Goal: Task Accomplishment & Management: Complete application form

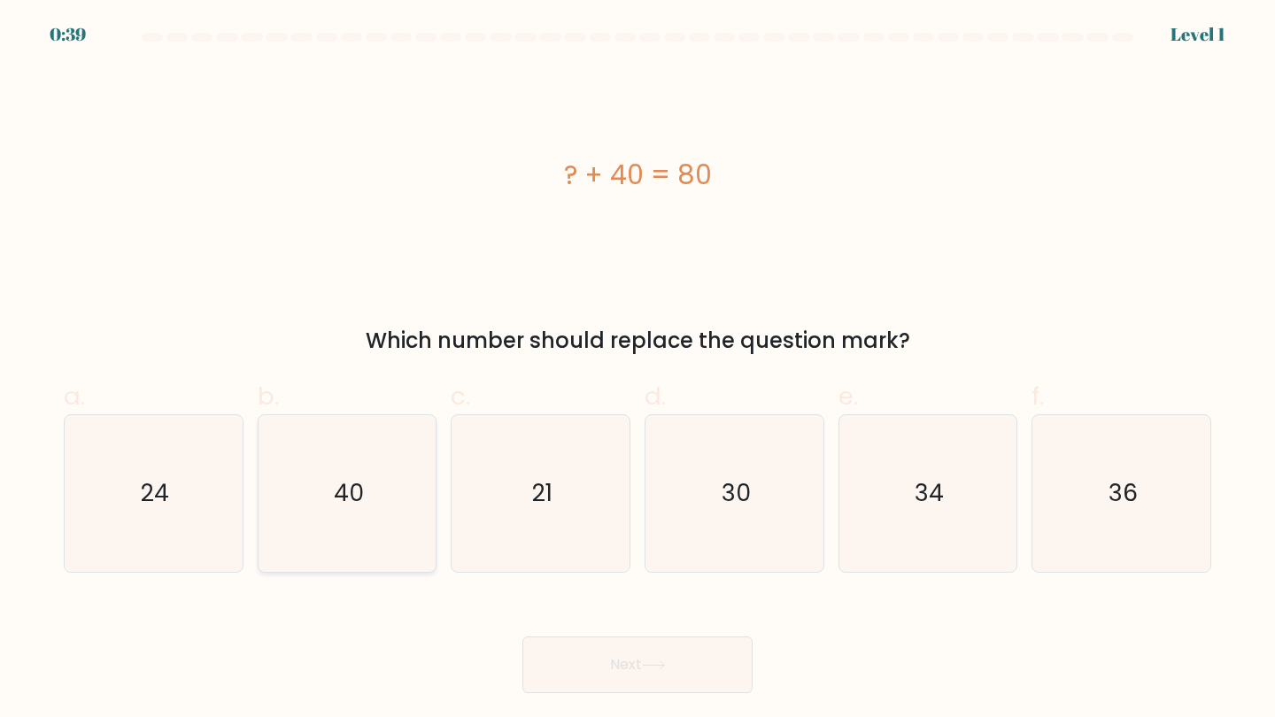
click at [359, 420] on icon "40" at bounding box center [347, 493] width 157 height 157
click at [637, 370] on input "b. 40" at bounding box center [637, 364] width 1 height 12
radio input "true"
click at [598, 667] on button "Next" at bounding box center [637, 664] width 230 height 57
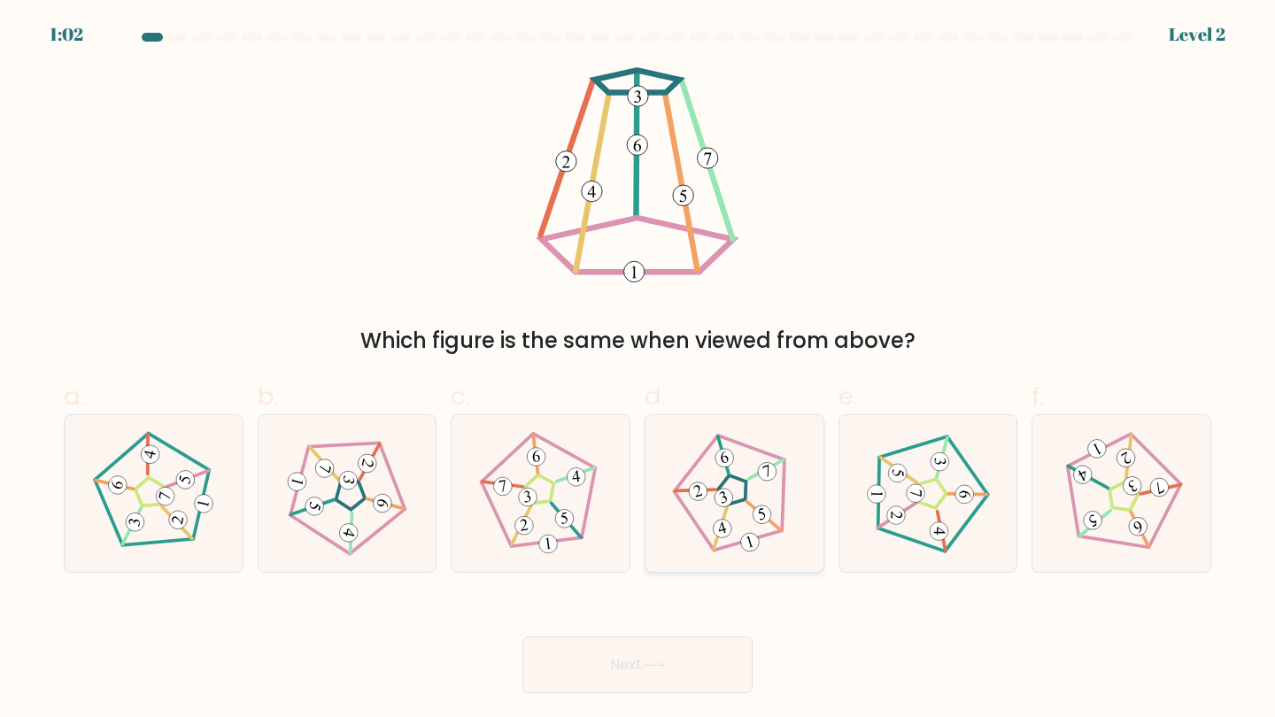
click at [741, 505] on icon at bounding box center [734, 493] width 125 height 125
click at [638, 370] on input "d." at bounding box center [637, 364] width 1 height 12
radio input "true"
click at [660, 658] on button "Next" at bounding box center [637, 664] width 230 height 57
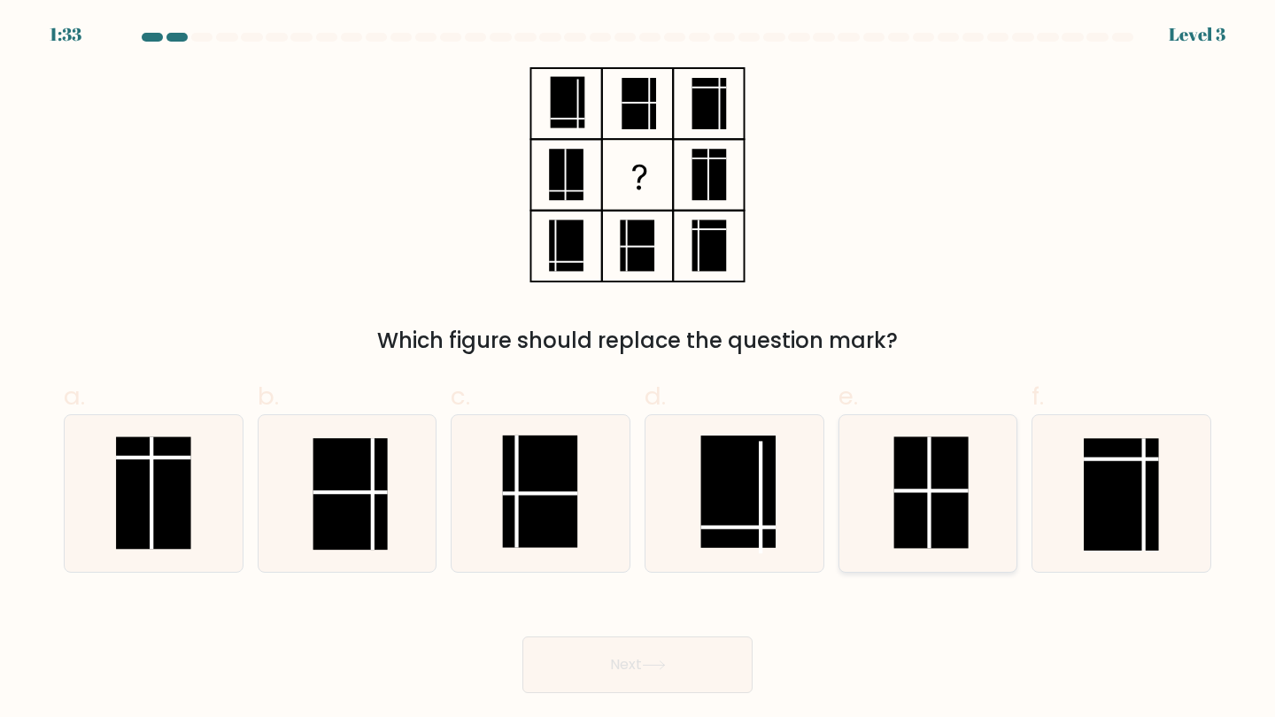
click at [967, 519] on rect at bounding box center [930, 493] width 74 height 112
click at [638, 370] on input "e." at bounding box center [637, 364] width 1 height 12
radio input "true"
click at [553, 677] on button "Next" at bounding box center [637, 664] width 230 height 57
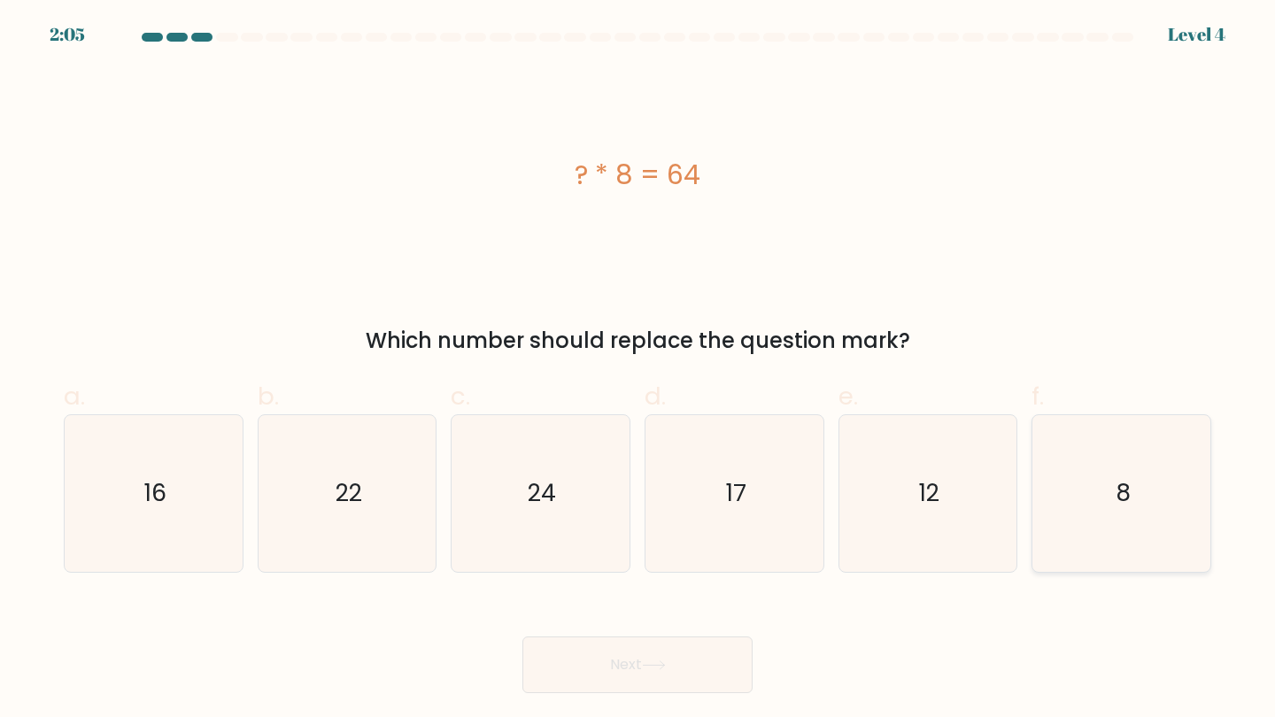
click at [1068, 506] on icon "8" at bounding box center [1121, 493] width 157 height 157
click at [638, 370] on input "f. 8" at bounding box center [637, 364] width 1 height 12
radio input "true"
click at [693, 651] on button "Next" at bounding box center [637, 664] width 230 height 57
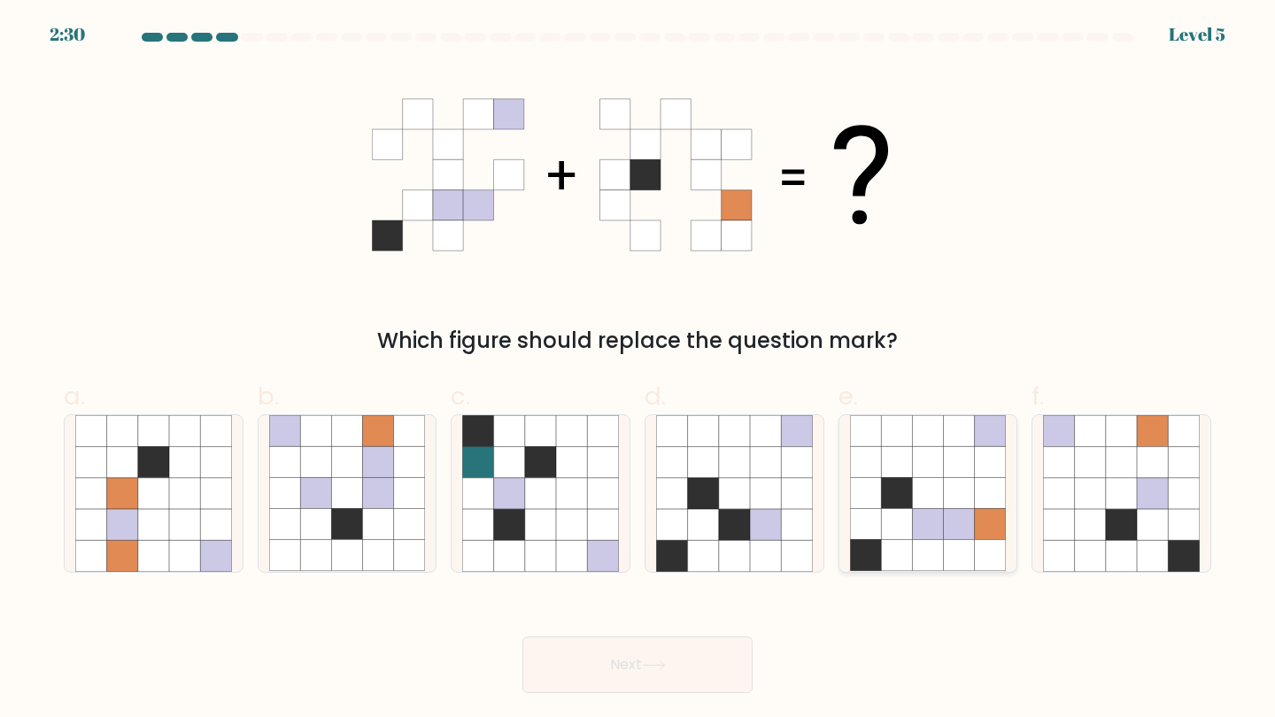
click at [959, 499] on icon at bounding box center [959, 493] width 31 height 31
click at [638, 370] on input "e." at bounding box center [637, 364] width 1 height 12
radio input "true"
click at [705, 655] on button "Next" at bounding box center [637, 664] width 230 height 57
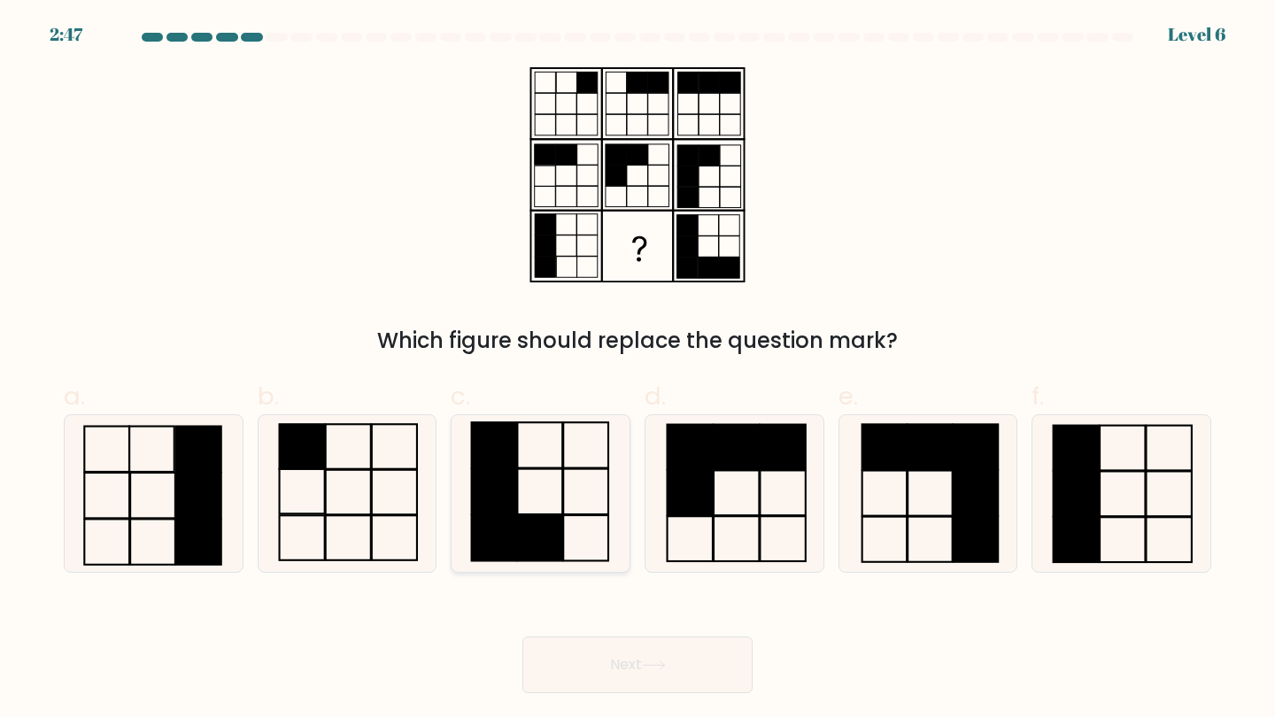
drag, startPoint x: 551, startPoint y: 467, endPoint x: 548, endPoint y: 483, distance: 16.3
click at [552, 467] on rect at bounding box center [540, 444] width 45 height 45
click at [637, 370] on input "c." at bounding box center [637, 364] width 1 height 12
radio input "true"
click at [590, 642] on button "Next" at bounding box center [637, 664] width 230 height 57
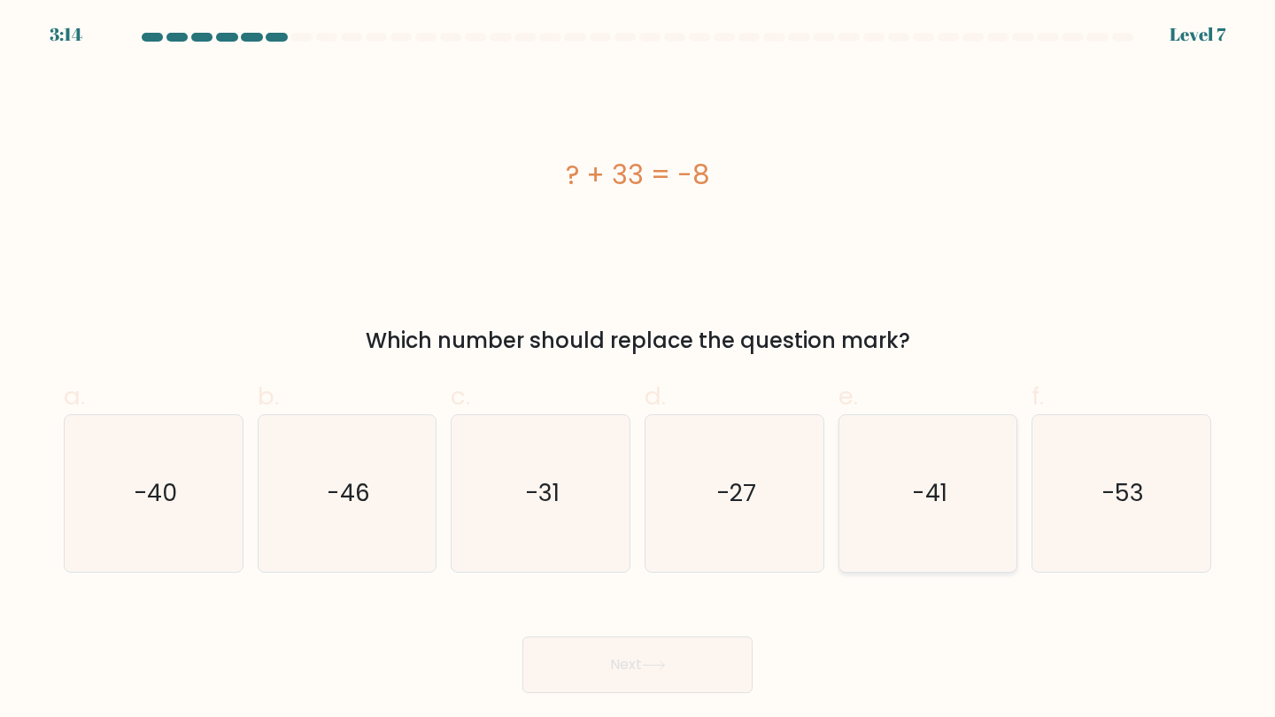
click at [934, 526] on icon "-41" at bounding box center [928, 493] width 157 height 157
click at [638, 370] on input "e. -41" at bounding box center [637, 364] width 1 height 12
radio input "true"
click at [621, 663] on button "Next" at bounding box center [637, 664] width 230 height 57
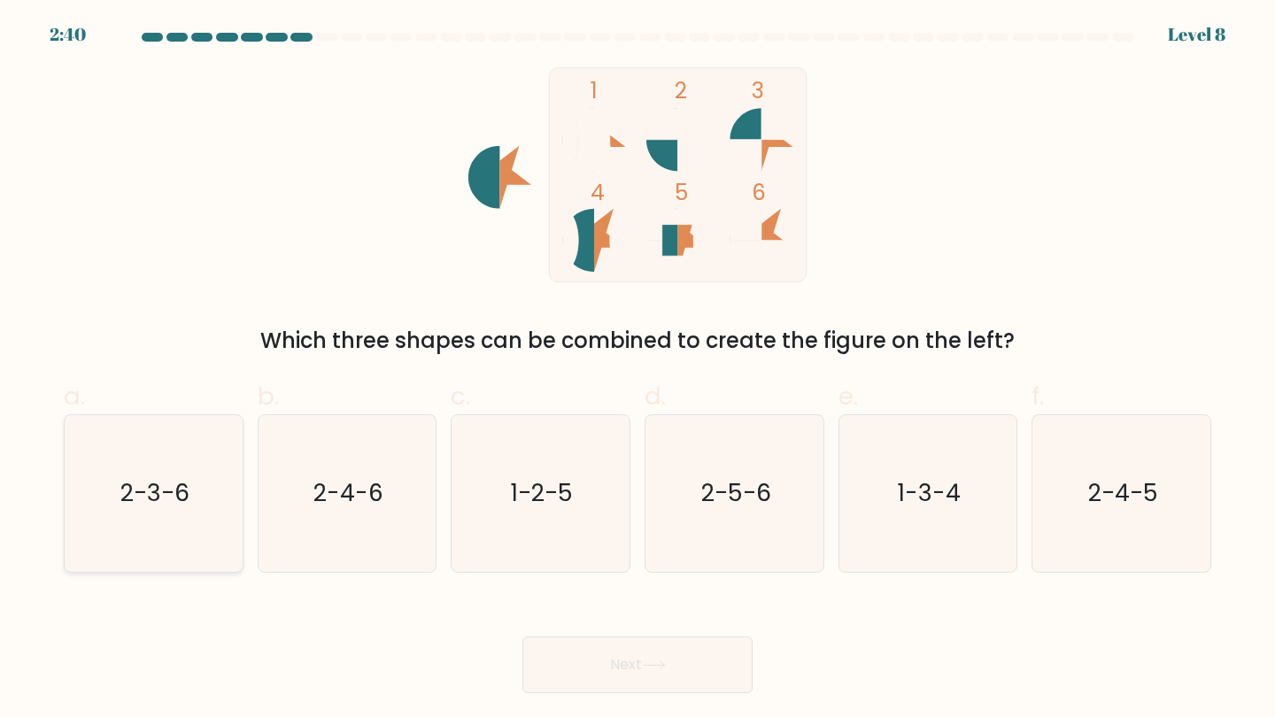
click at [227, 458] on icon "2-3-6" at bounding box center [153, 493] width 157 height 157
click at [637, 370] on input "a. 2-3-6" at bounding box center [637, 364] width 1 height 12
radio input "true"
click at [562, 651] on button "Next" at bounding box center [637, 664] width 230 height 57
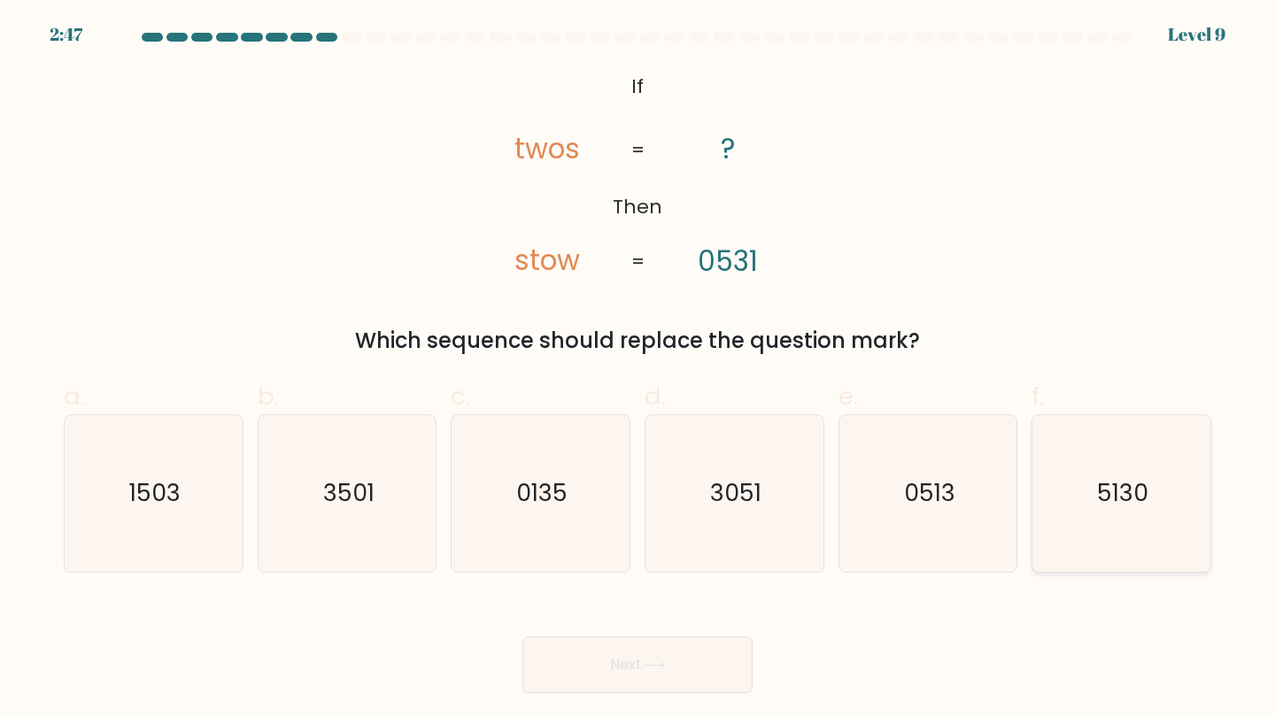
click at [1141, 483] on text "5130" at bounding box center [1122, 493] width 51 height 33
click at [638, 370] on input "f. 5130" at bounding box center [637, 364] width 1 height 12
radio input "true"
click at [663, 641] on button "Next" at bounding box center [637, 664] width 230 height 57
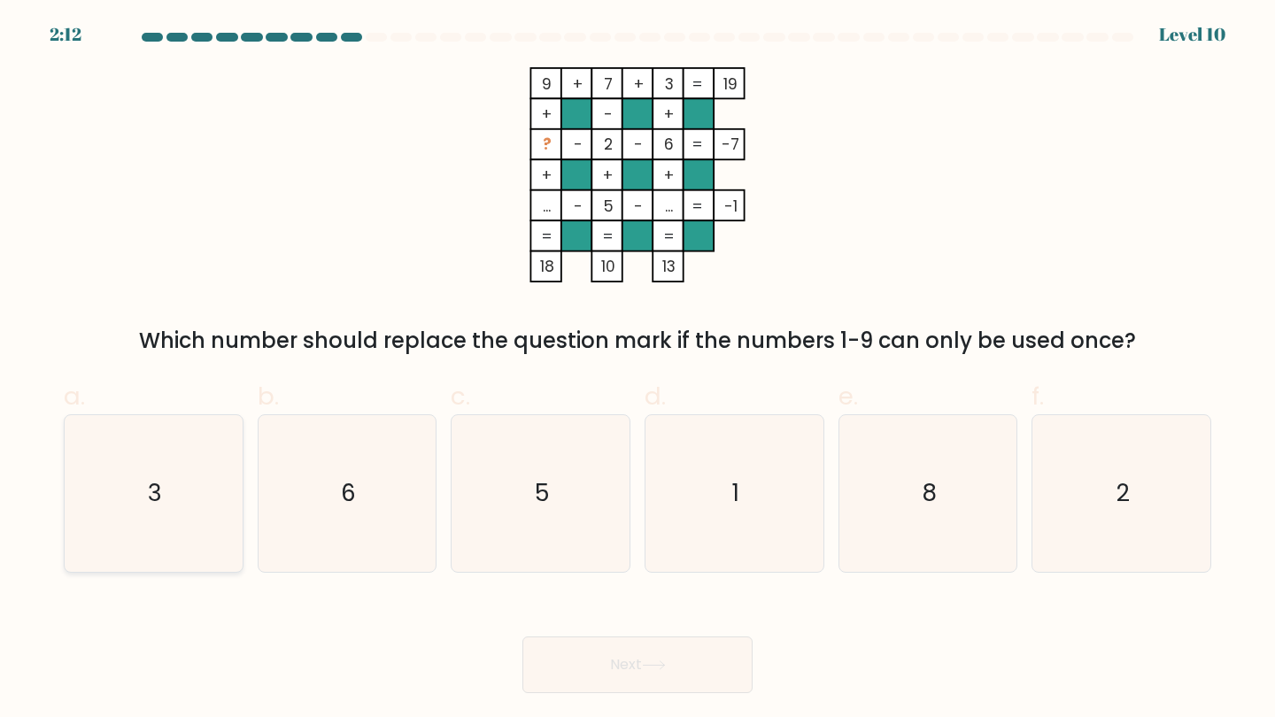
click at [91, 480] on icon "3" at bounding box center [153, 493] width 157 height 157
click at [637, 370] on input "a. 3" at bounding box center [637, 364] width 1 height 12
radio input "true"
click at [643, 648] on button "Next" at bounding box center [637, 664] width 230 height 57
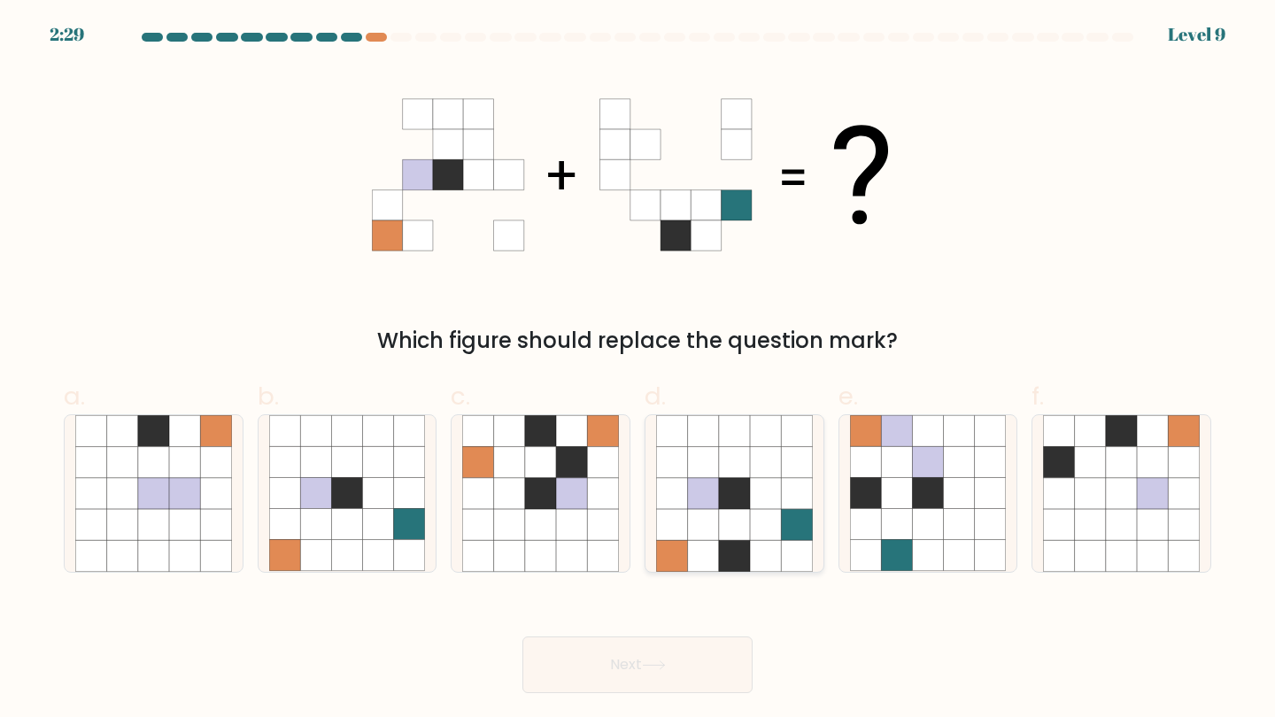
click at [718, 508] on icon at bounding box center [703, 493] width 31 height 31
click at [638, 370] on input "d." at bounding box center [637, 364] width 1 height 12
radio input "true"
click at [655, 667] on icon at bounding box center [654, 665] width 24 height 10
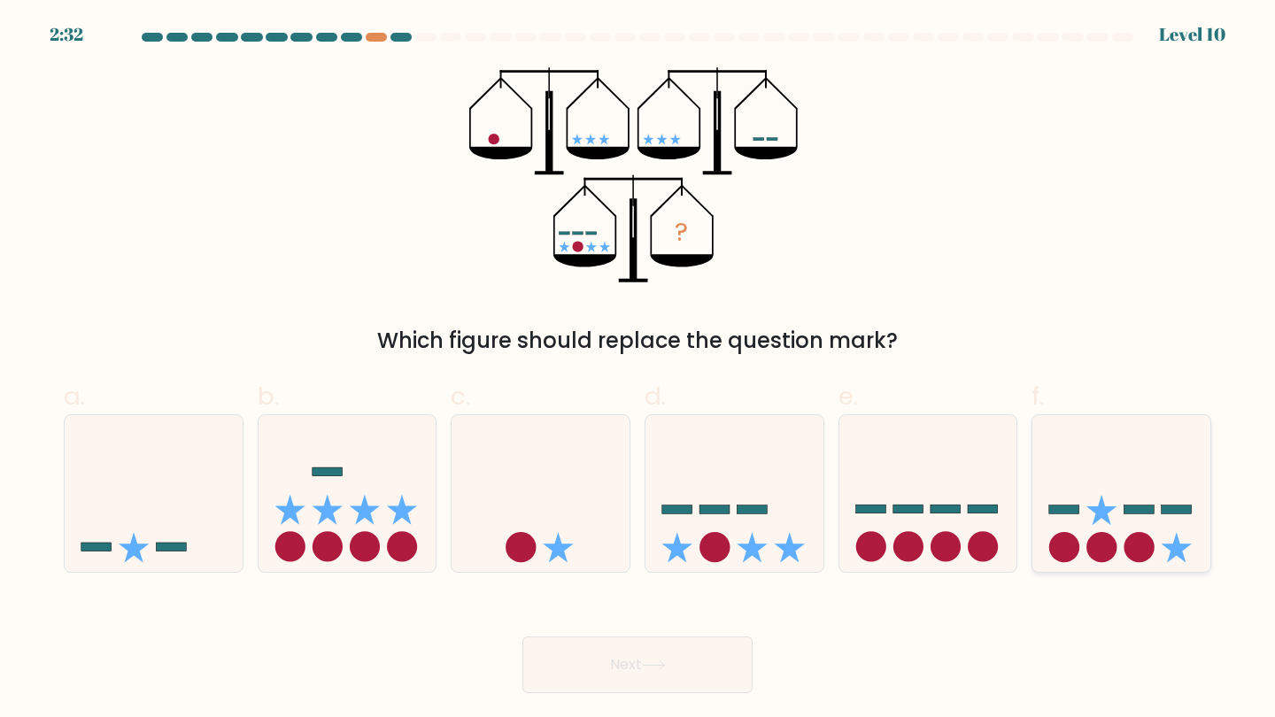
click at [1108, 525] on icon at bounding box center [1121, 493] width 178 height 147
click at [638, 370] on input "f." at bounding box center [637, 364] width 1 height 12
radio input "true"
click at [664, 457] on icon at bounding box center [734, 493] width 178 height 147
click at [638, 370] on input "d." at bounding box center [637, 364] width 1 height 12
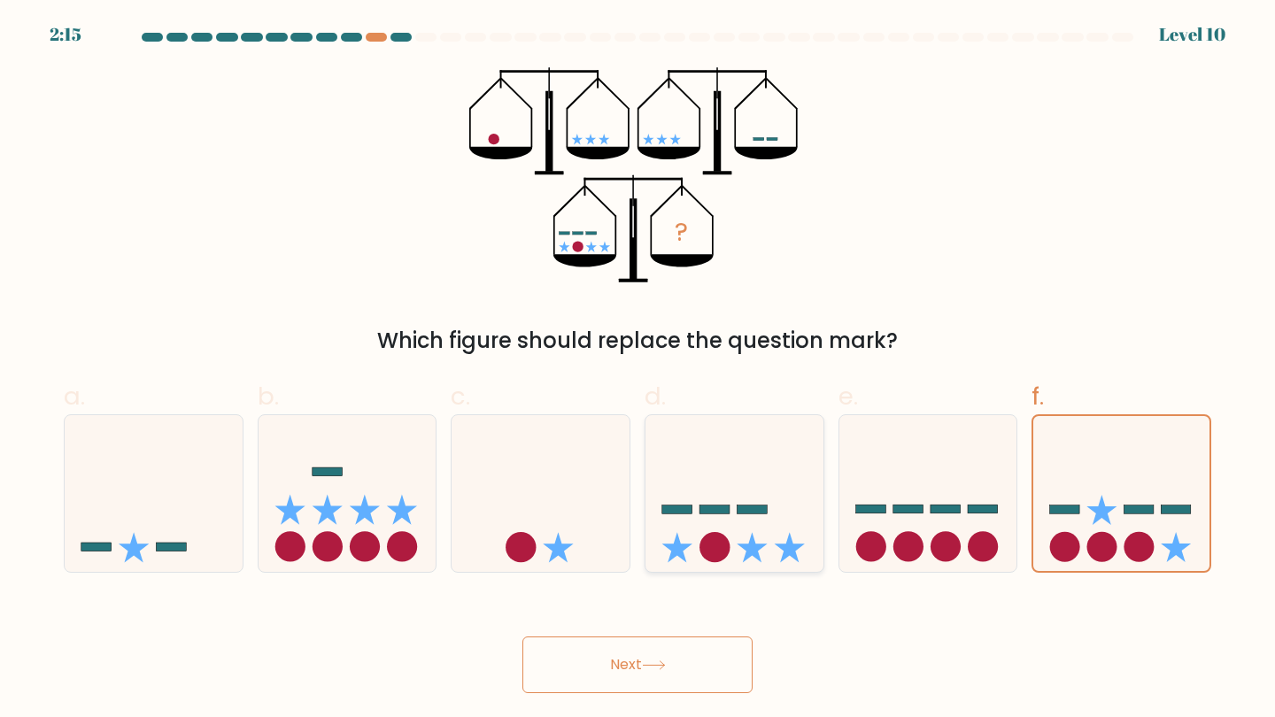
radio input "true"
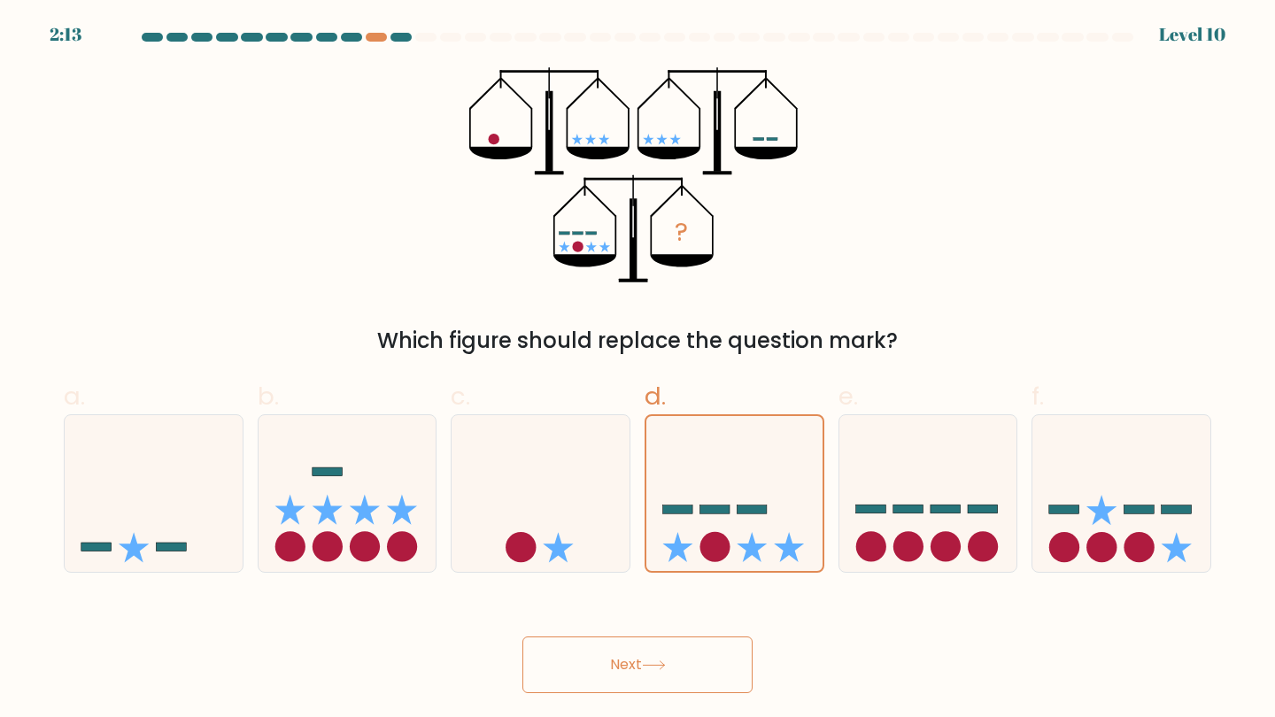
click at [591, 664] on button "Next" at bounding box center [637, 664] width 230 height 57
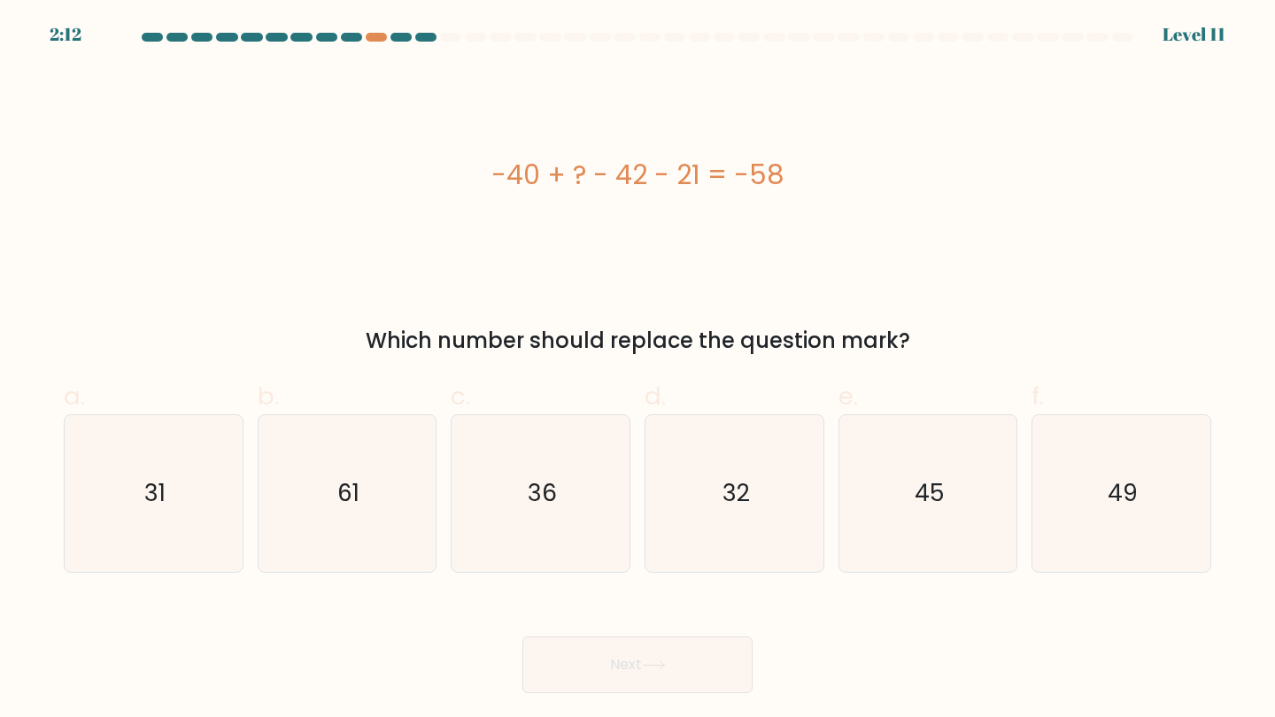
click at [588, 683] on button "Next" at bounding box center [637, 664] width 230 height 57
click at [985, 476] on icon "45" at bounding box center [928, 493] width 157 height 157
click at [638, 370] on input "e. 45" at bounding box center [637, 364] width 1 height 12
radio input "true"
click at [655, 690] on button "Next" at bounding box center [637, 664] width 230 height 57
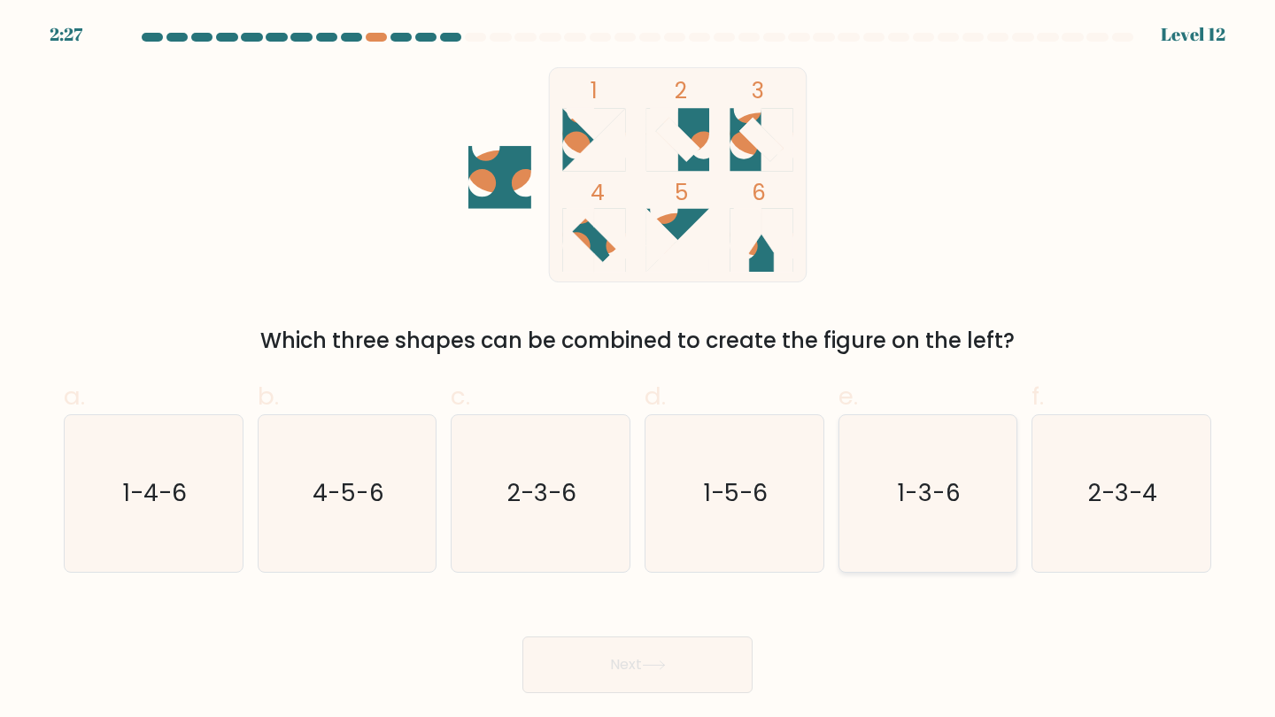
click at [923, 466] on icon "1-3-6" at bounding box center [928, 493] width 157 height 157
click at [638, 370] on input "e. 1-3-6" at bounding box center [637, 364] width 1 height 12
radio input "true"
click at [639, 654] on button "Next" at bounding box center [637, 664] width 230 height 57
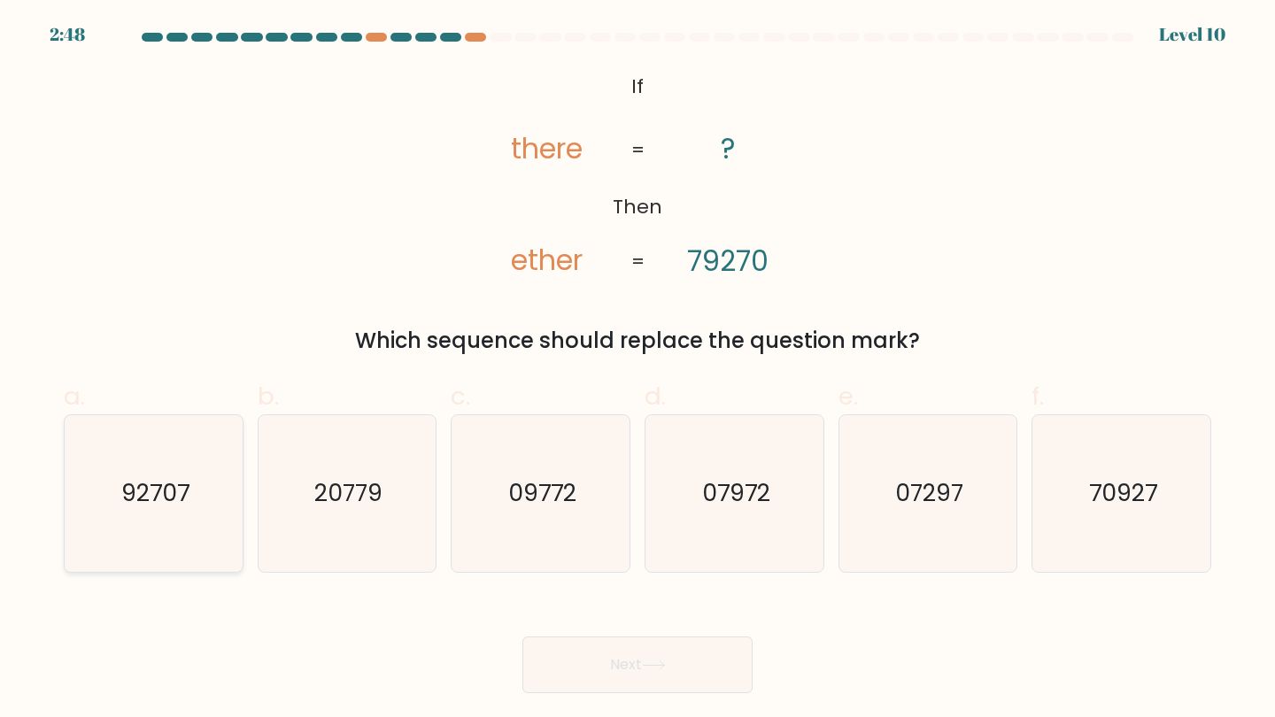
click at [147, 519] on icon "92707" at bounding box center [153, 493] width 157 height 157
click at [637, 370] on input "a. 92707" at bounding box center [637, 364] width 1 height 12
radio input "true"
click at [568, 666] on button "Next" at bounding box center [637, 664] width 230 height 57
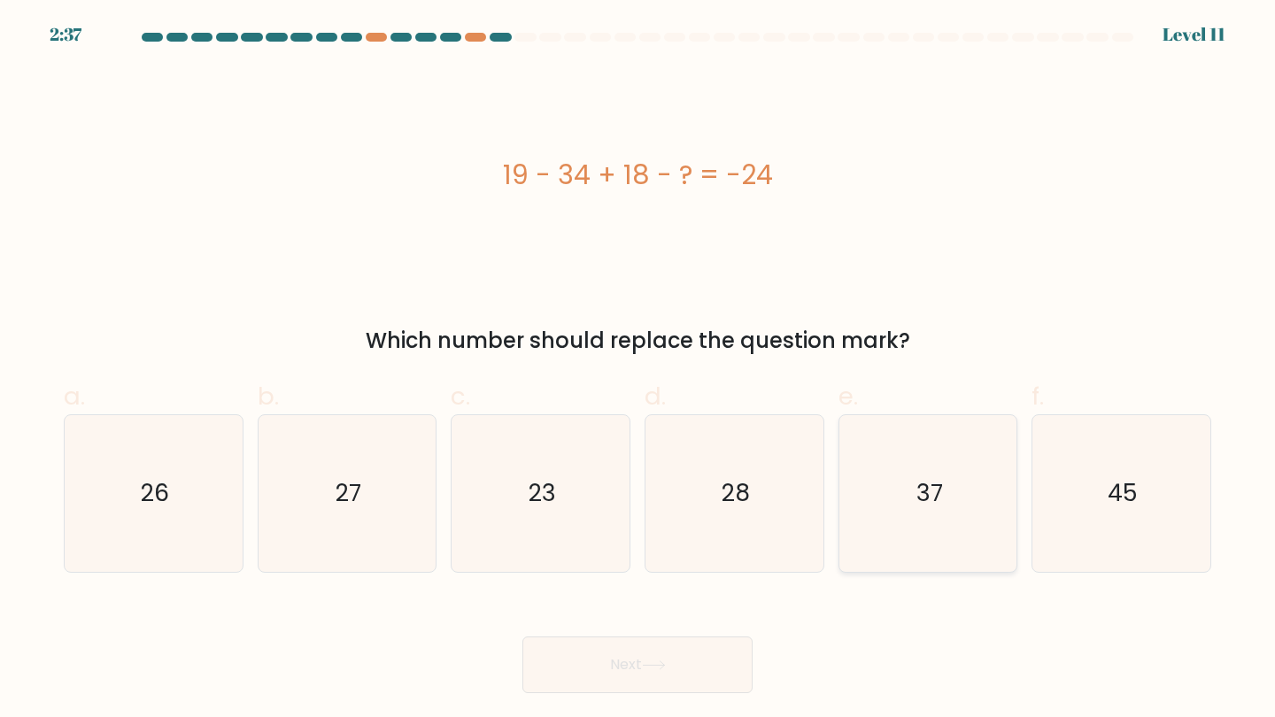
click at [972, 496] on icon "37" at bounding box center [928, 493] width 157 height 157
click at [638, 370] on input "e. 37" at bounding box center [637, 364] width 1 height 12
radio input "true"
click at [751, 644] on button "Next" at bounding box center [637, 664] width 230 height 57
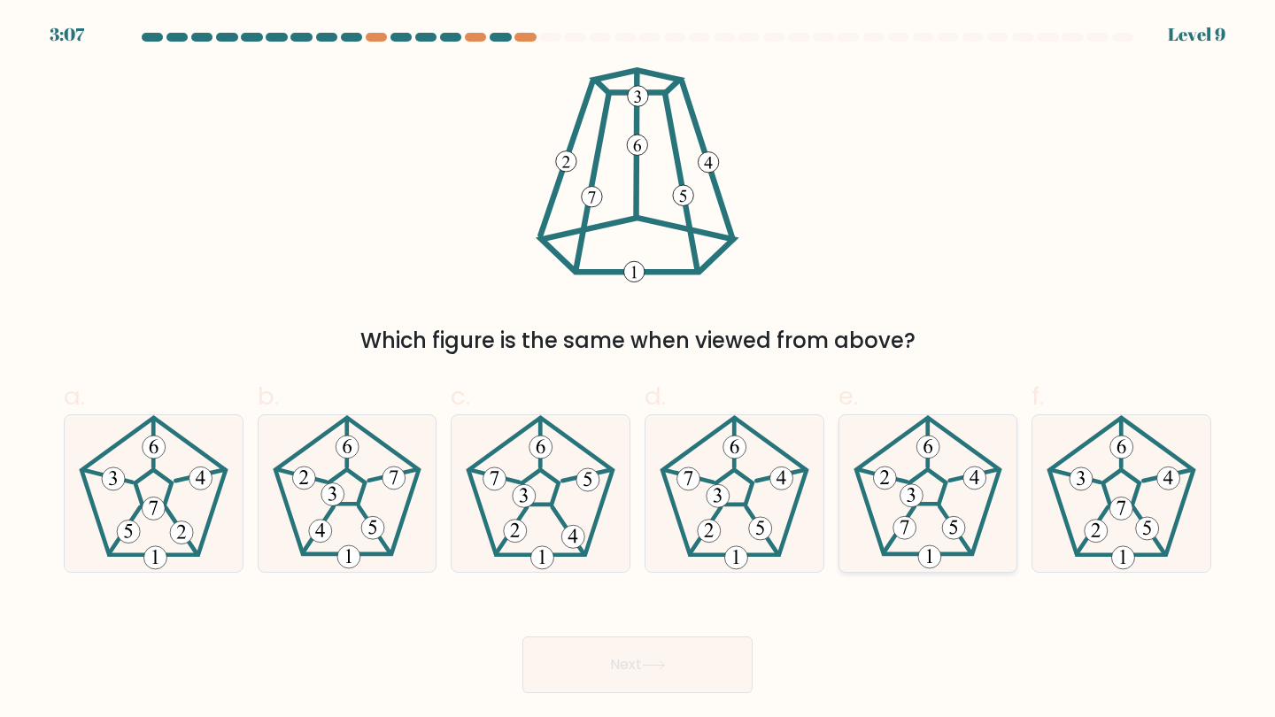
click at [861, 572] on form at bounding box center [637, 363] width 1275 height 660
click at [877, 563] on icon at bounding box center [928, 493] width 157 height 157
click at [638, 370] on input "e." at bounding box center [637, 364] width 1 height 12
radio input "true"
click at [706, 647] on button "Next" at bounding box center [637, 664] width 230 height 57
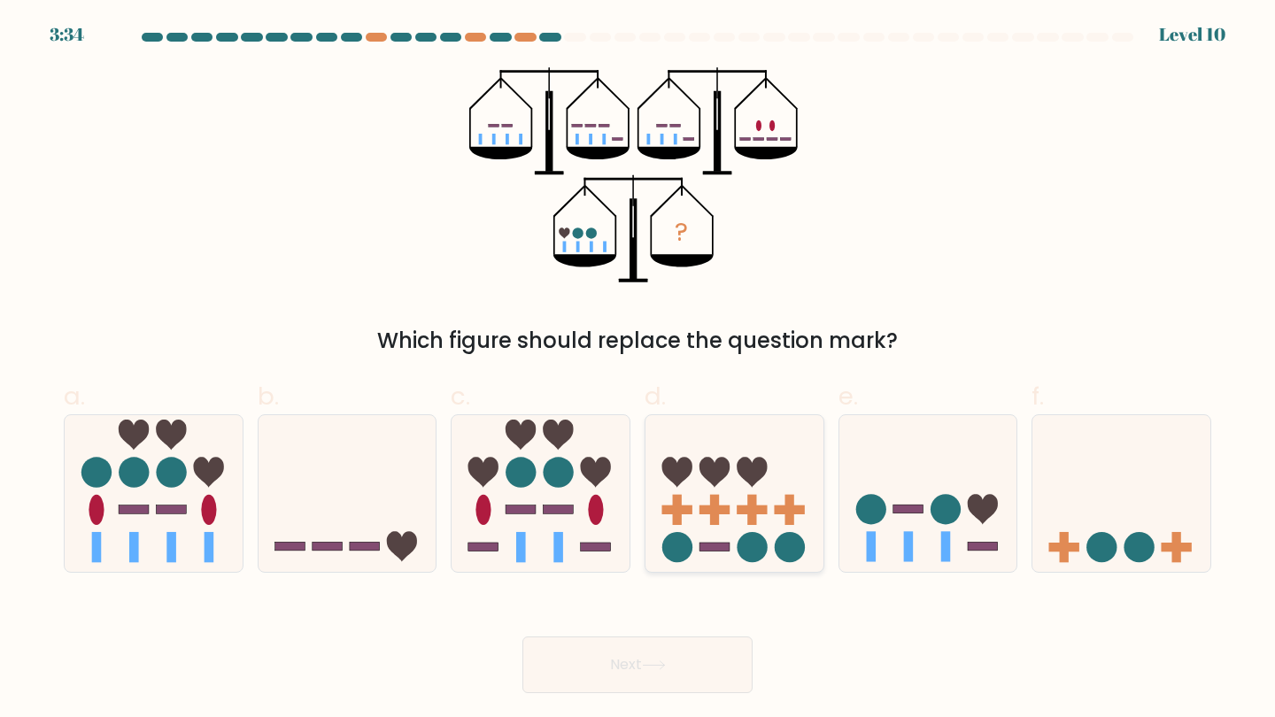
click at [766, 448] on icon at bounding box center [734, 493] width 178 height 147
click at [638, 370] on input "d." at bounding box center [637, 364] width 1 height 12
radio input "true"
click at [688, 631] on div "Next" at bounding box center [637, 643] width 1168 height 99
click at [674, 650] on button "Next" at bounding box center [637, 664] width 230 height 57
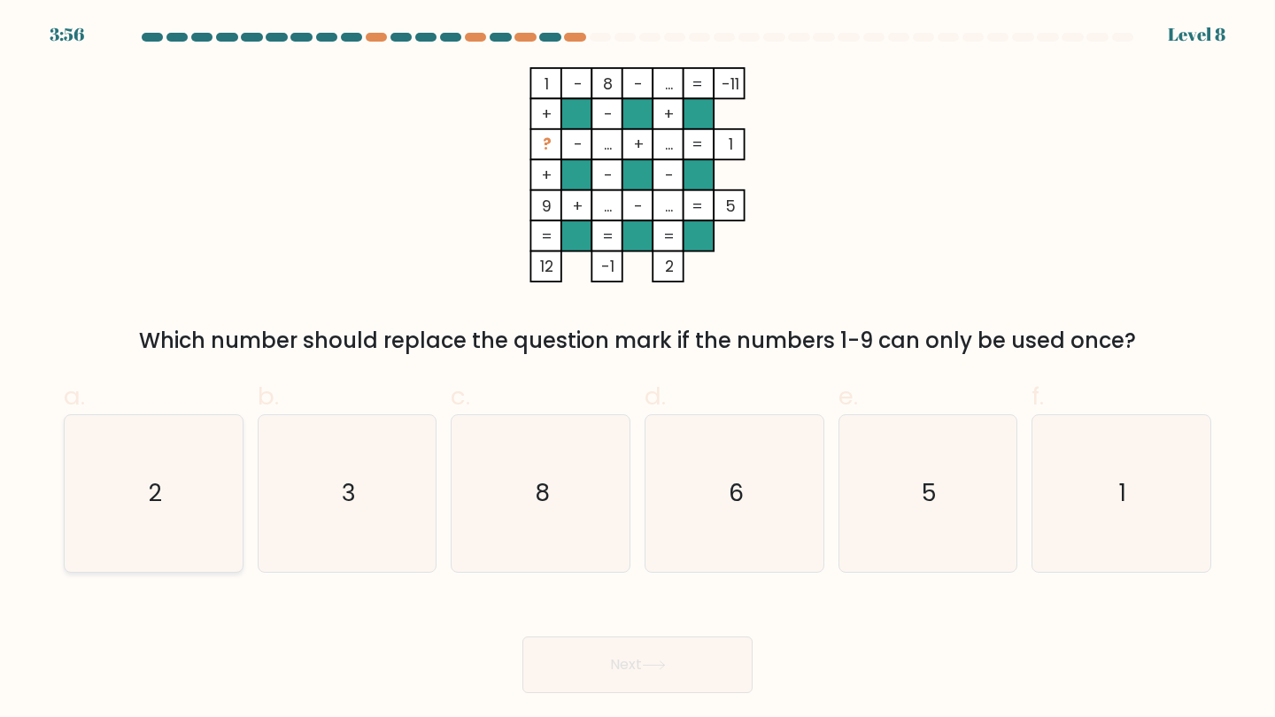
click at [160, 550] on icon "2" at bounding box center [153, 493] width 157 height 157
click at [637, 370] on input "a. 2" at bounding box center [637, 364] width 1 height 12
radio input "true"
click at [551, 668] on button "Next" at bounding box center [637, 664] width 230 height 57
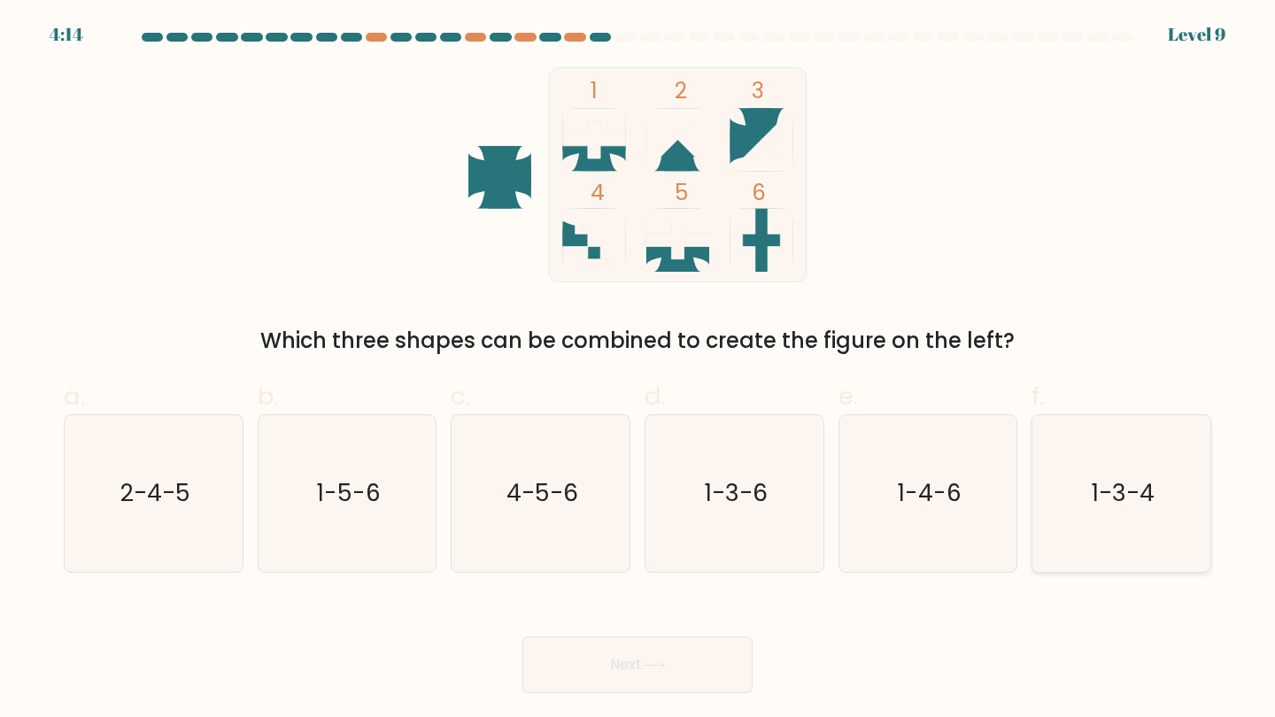
click at [1132, 554] on icon "1-3-4" at bounding box center [1121, 493] width 157 height 157
click at [638, 370] on input "f. 1-3-4" at bounding box center [637, 364] width 1 height 12
radio input "true"
click at [1120, 536] on icon "1-3-4" at bounding box center [1121, 493] width 155 height 155
click at [638, 370] on input "f. 1-3-4" at bounding box center [637, 364] width 1 height 12
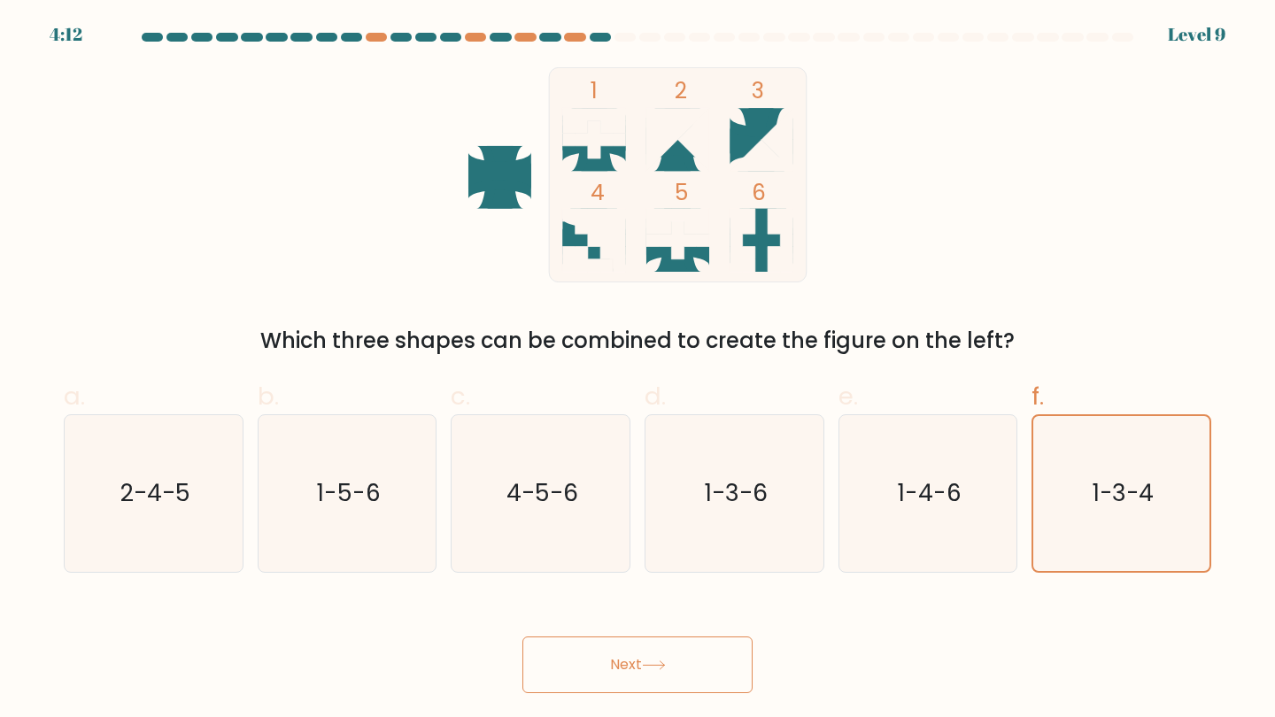
click at [714, 659] on button "Next" at bounding box center [637, 664] width 230 height 57
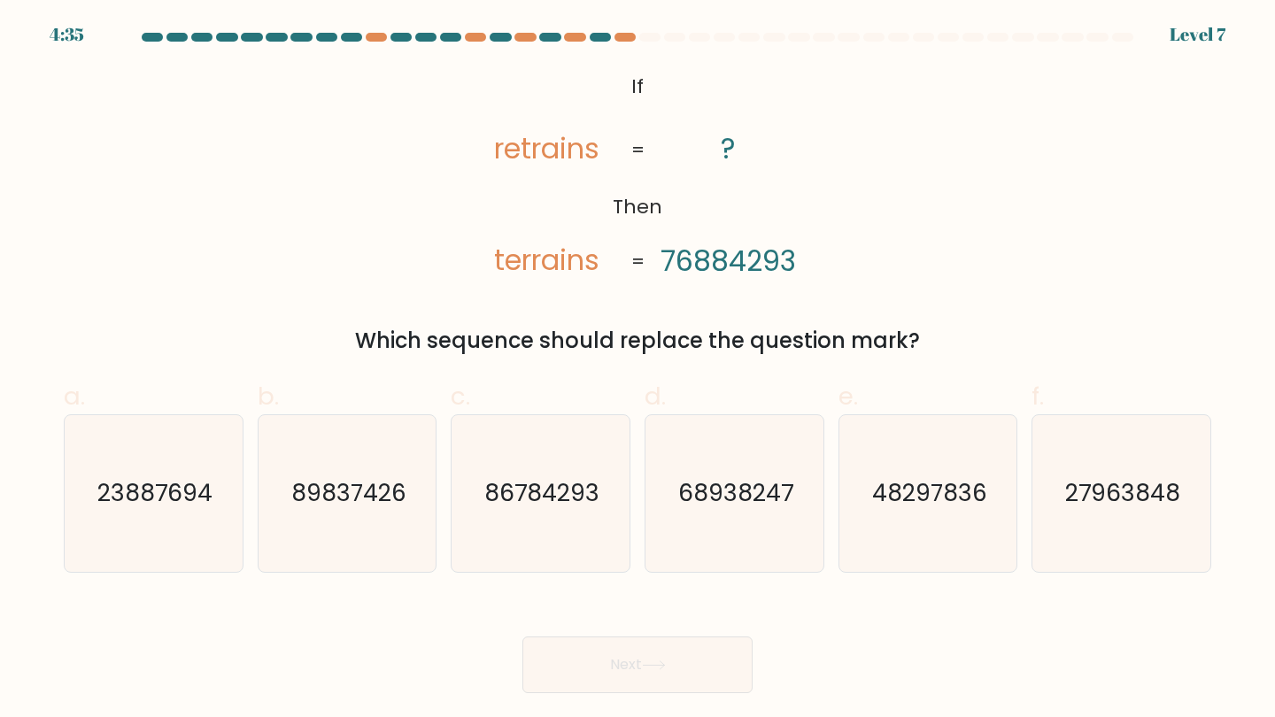
drag, startPoint x: 515, startPoint y: 568, endPoint x: 529, endPoint y: 597, distance: 32.5
click at [516, 569] on icon "86784293" at bounding box center [540, 493] width 157 height 157
click at [637, 370] on input "c. 86784293" at bounding box center [637, 364] width 1 height 12
radio input "true"
click at [558, 650] on button "Next" at bounding box center [637, 664] width 230 height 57
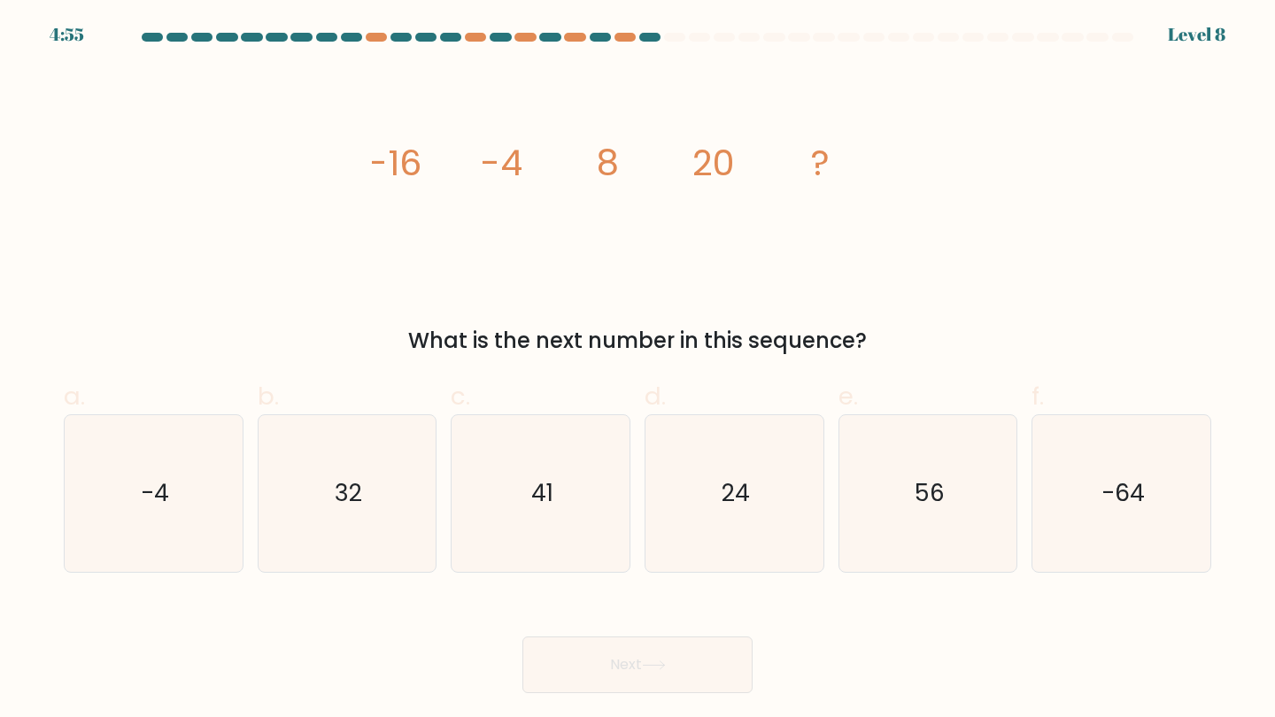
drag, startPoint x: 422, startPoint y: 480, endPoint x: 437, endPoint y: 493, distance: 20.1
click at [422, 480] on icon "32" at bounding box center [347, 493] width 157 height 157
click at [637, 370] on input "b. 32" at bounding box center [637, 364] width 1 height 12
radio input "true"
click at [572, 647] on button "Next" at bounding box center [637, 664] width 230 height 57
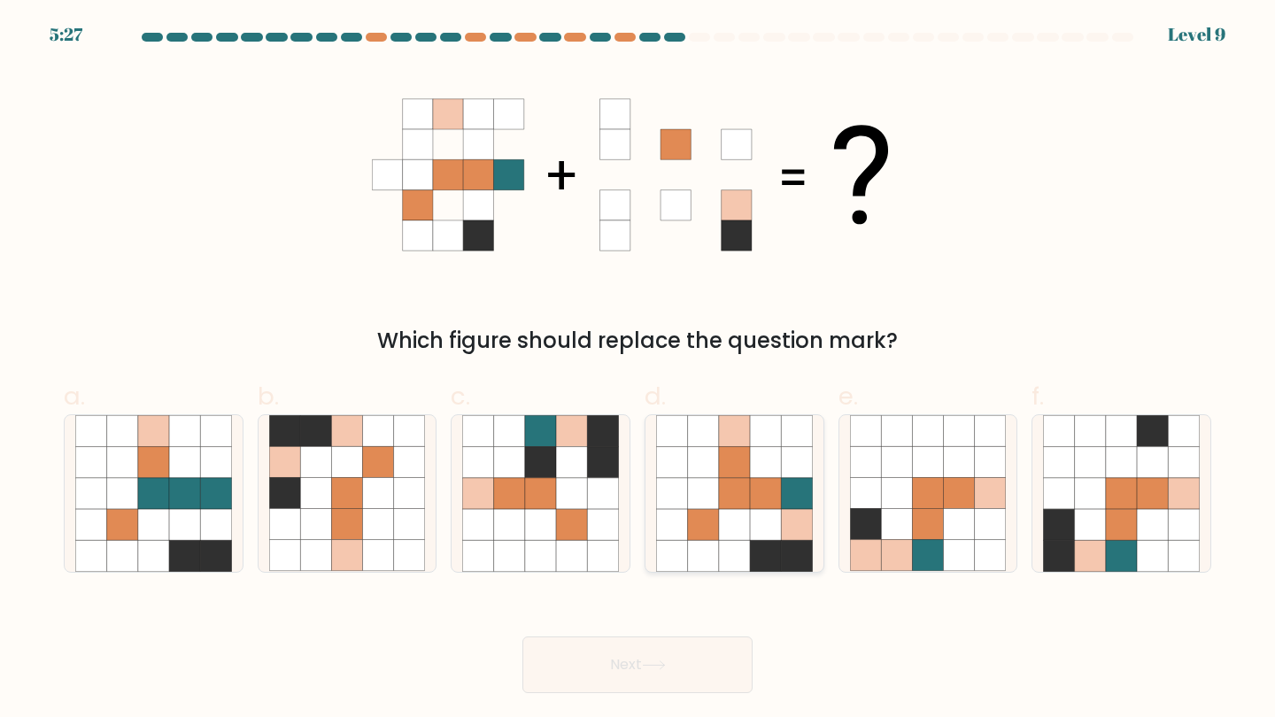
click at [768, 513] on icon at bounding box center [765, 524] width 31 height 31
click at [638, 370] on input "d." at bounding box center [637, 364] width 1 height 12
radio input "true"
click at [659, 657] on button "Next" at bounding box center [637, 664] width 230 height 57
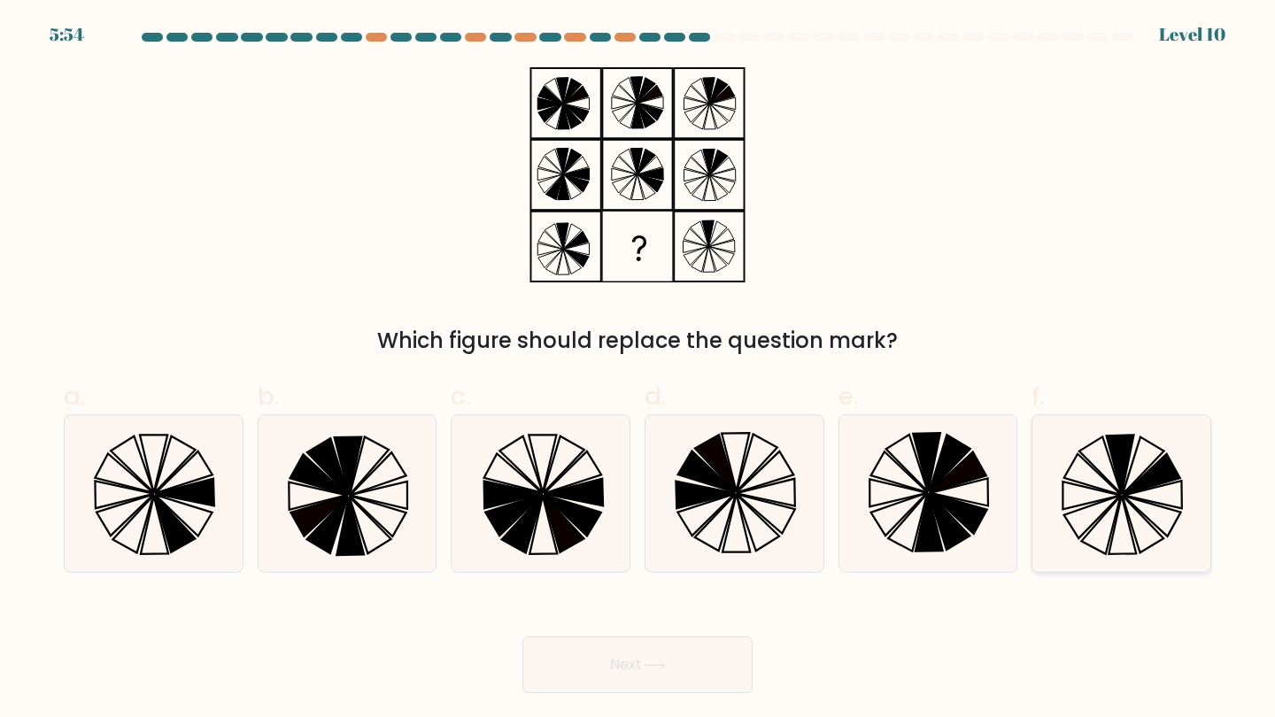
click at [1147, 478] on icon at bounding box center [1150, 474] width 57 height 41
click at [638, 370] on input "f." at bounding box center [637, 364] width 1 height 12
radio input "true"
click at [707, 689] on button "Next" at bounding box center [637, 664] width 230 height 57
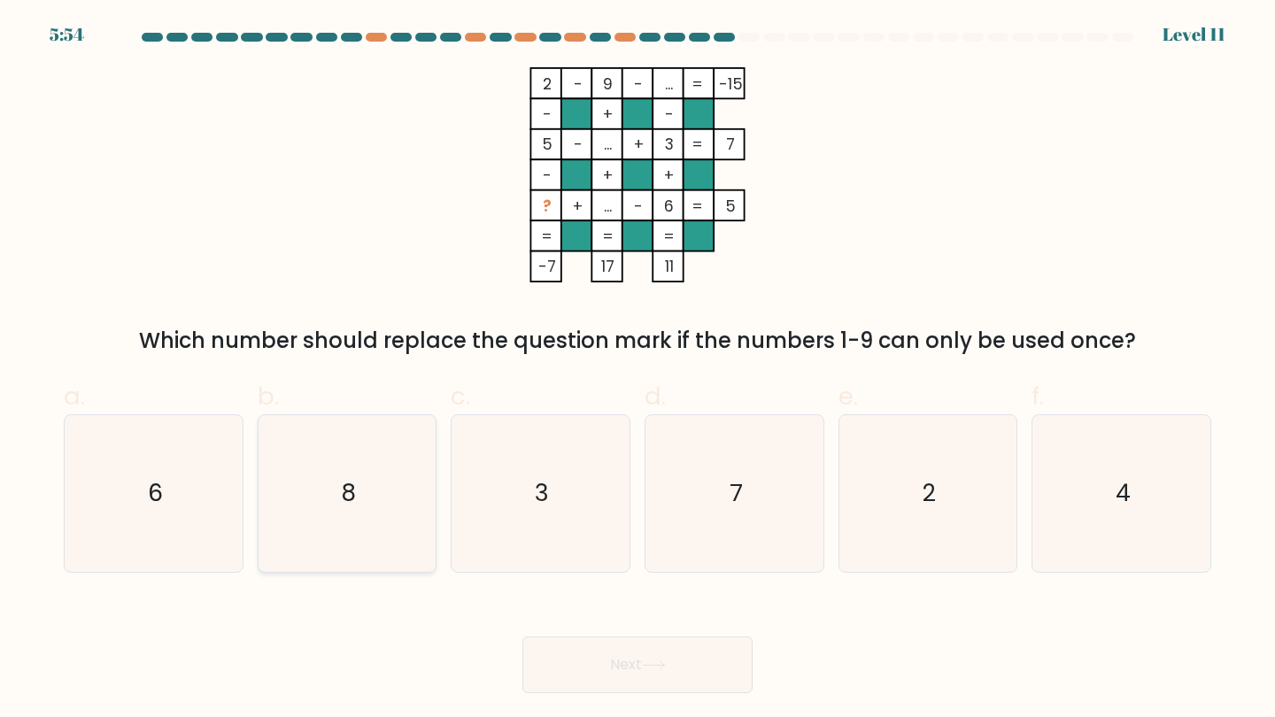
click at [424, 482] on icon "8" at bounding box center [347, 493] width 157 height 157
click at [637, 370] on input "b. 8" at bounding box center [637, 364] width 1 height 12
radio input "true"
click at [721, 667] on button "Next" at bounding box center [637, 664] width 230 height 57
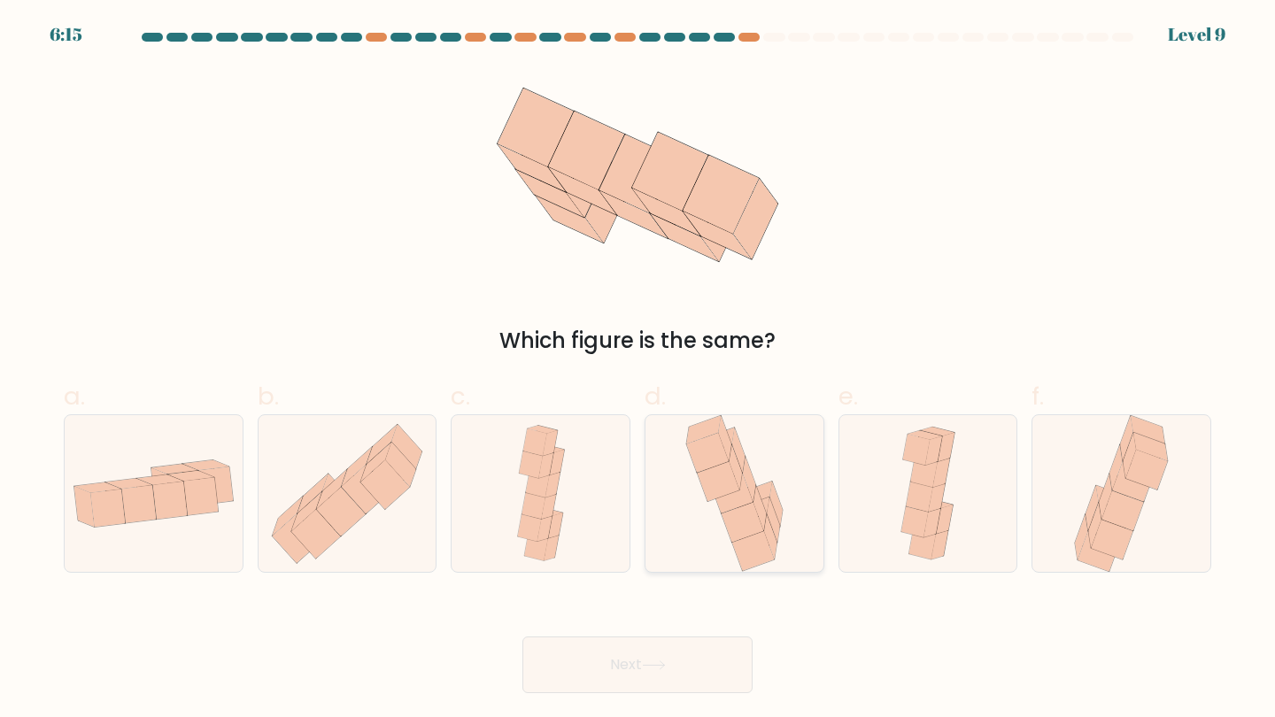
click at [758, 482] on icon at bounding box center [734, 493] width 107 height 157
click at [638, 370] on input "d." at bounding box center [637, 364] width 1 height 12
radio input "true"
click at [651, 657] on button "Next" at bounding box center [637, 664] width 230 height 57
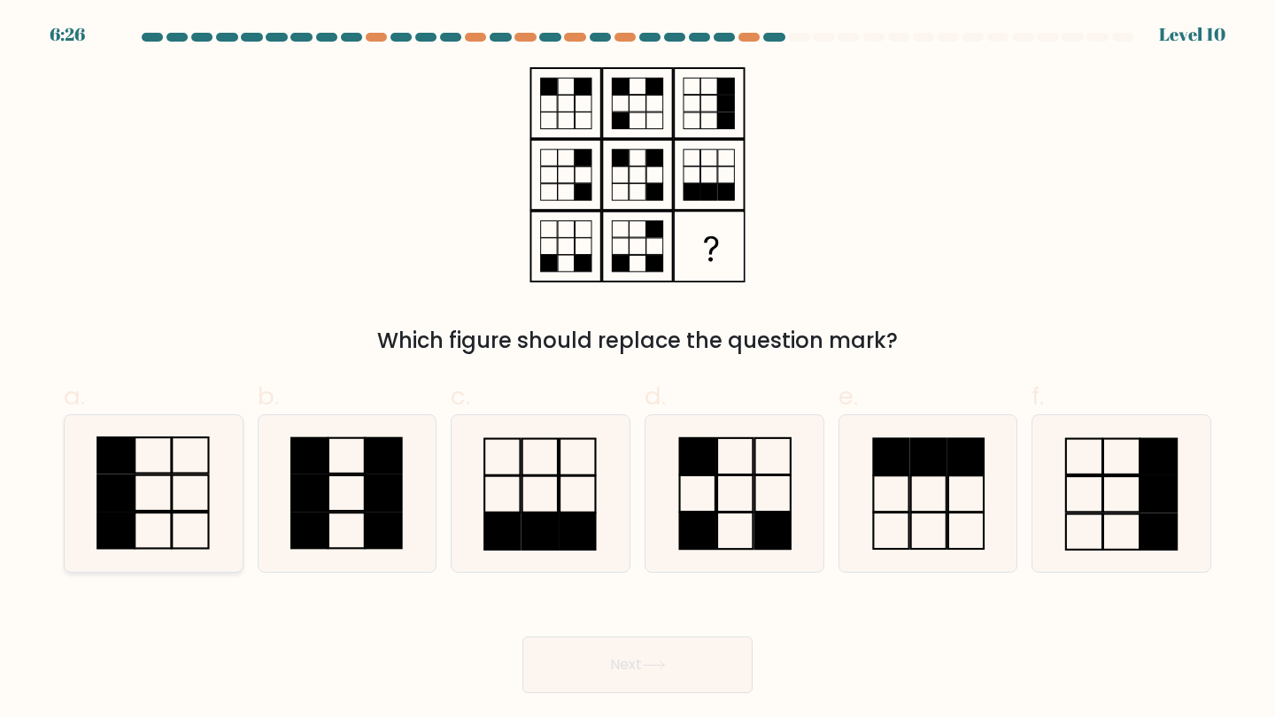
drag, startPoint x: 140, startPoint y: 486, endPoint x: 117, endPoint y: 485, distance: 23.0
click at [140, 486] on icon at bounding box center [153, 493] width 157 height 157
click at [637, 370] on input "a." at bounding box center [637, 364] width 1 height 12
radio input "true"
click at [710, 667] on button "Next" at bounding box center [637, 664] width 230 height 57
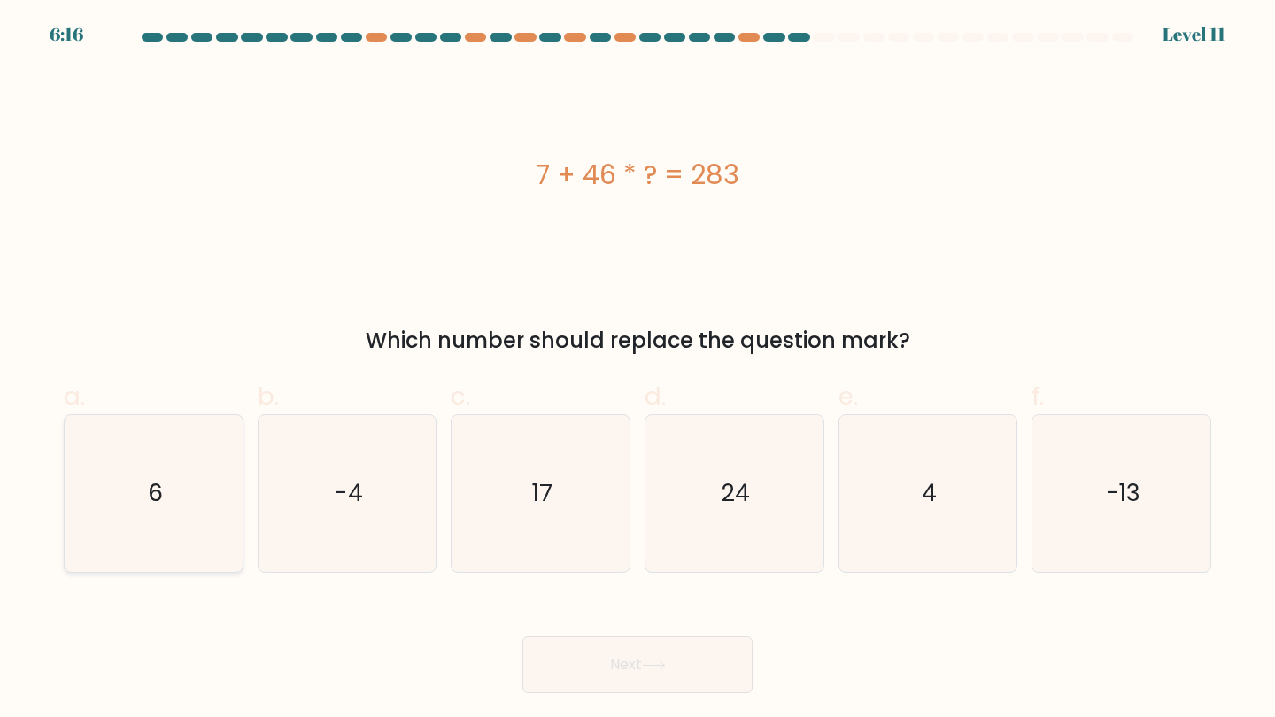
click at [111, 559] on icon "6" at bounding box center [153, 493] width 157 height 157
click at [637, 370] on input "a. 6" at bounding box center [637, 364] width 1 height 12
radio input "true"
click at [736, 678] on button "Next" at bounding box center [637, 664] width 230 height 57
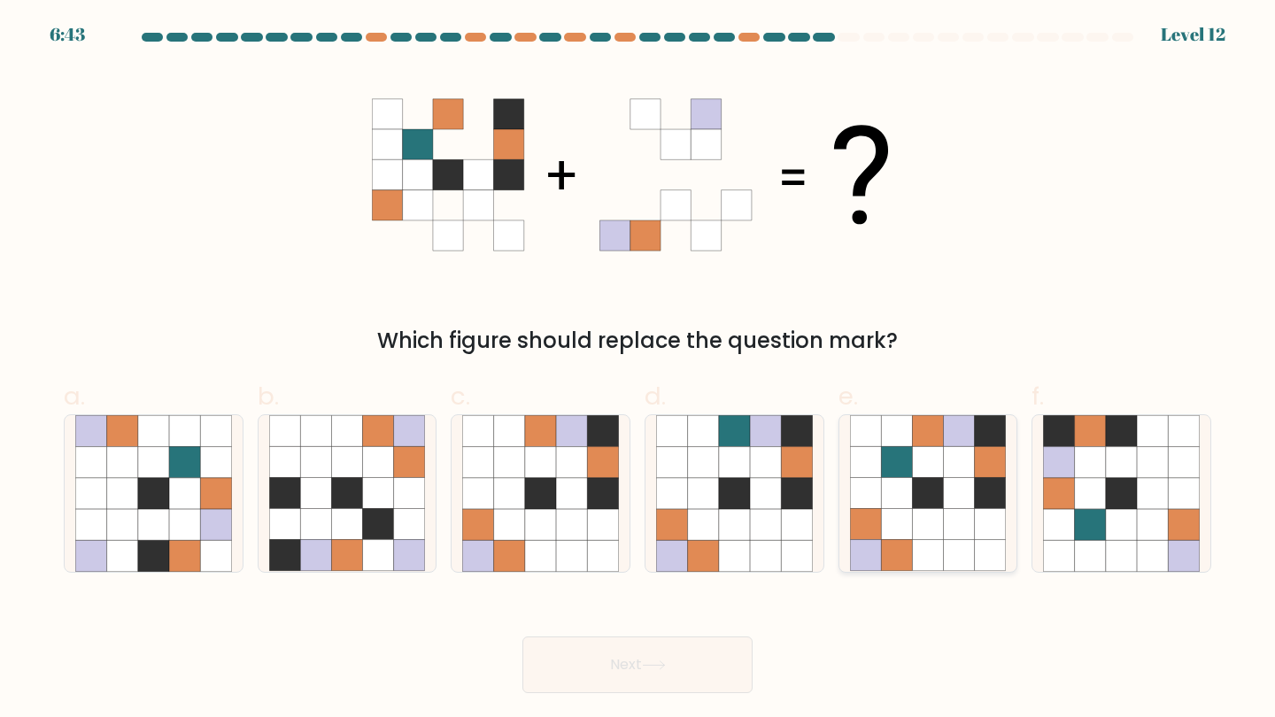
click at [975, 536] on icon at bounding box center [990, 524] width 31 height 31
click at [638, 370] on input "e." at bounding box center [637, 364] width 1 height 12
radio input "true"
click at [744, 666] on button "Next" at bounding box center [637, 664] width 230 height 57
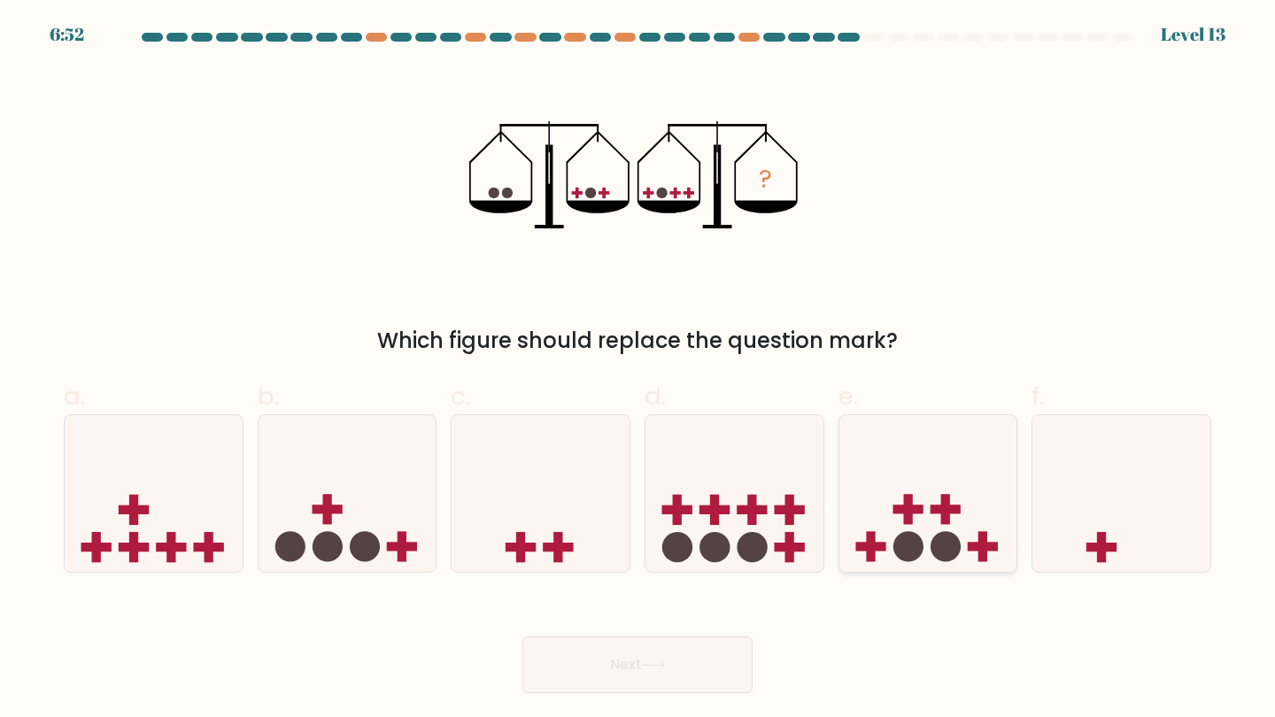
click at [916, 527] on icon at bounding box center [928, 493] width 178 height 147
click at [638, 370] on input "e." at bounding box center [637, 364] width 1 height 12
radio input "true"
click at [728, 686] on button "Next" at bounding box center [637, 664] width 230 height 57
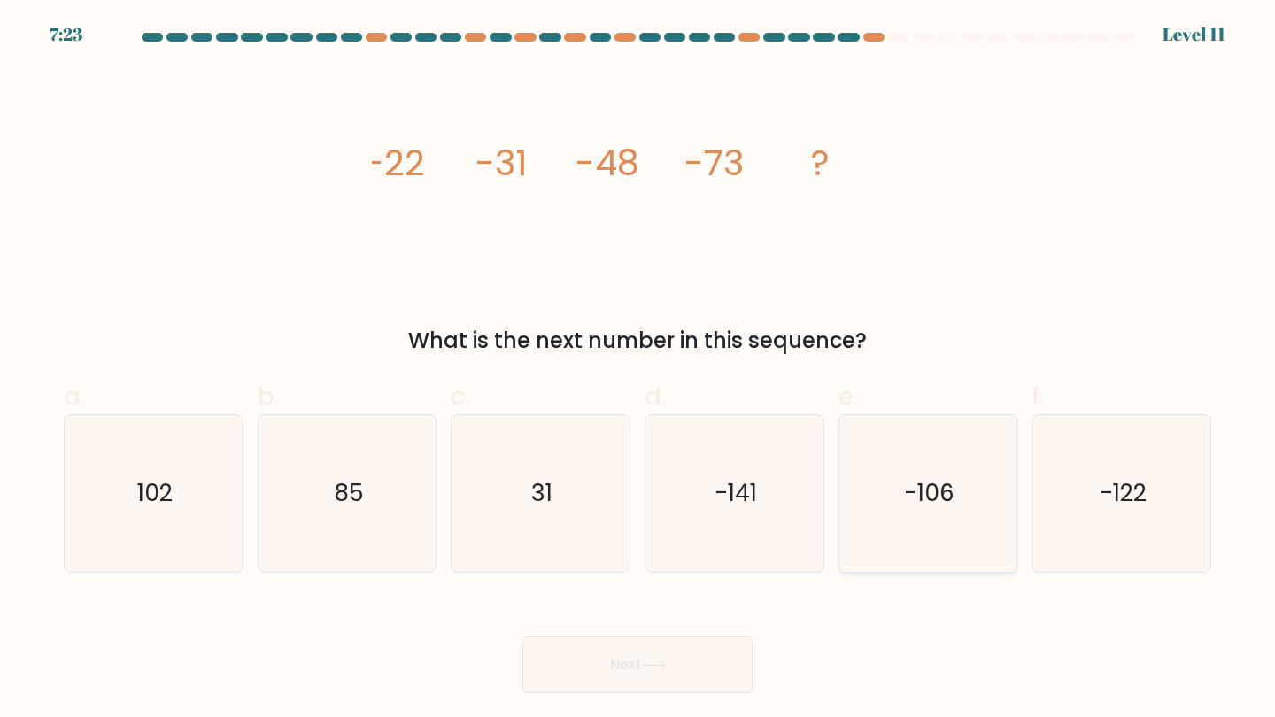
drag, startPoint x: 951, startPoint y: 513, endPoint x: 893, endPoint y: 533, distance: 61.0
click at [950, 513] on icon "-106" at bounding box center [928, 493] width 157 height 157
click at [638, 370] on input "e. -106" at bounding box center [637, 364] width 1 height 12
radio input "true"
click at [686, 659] on button "Next" at bounding box center [637, 664] width 230 height 57
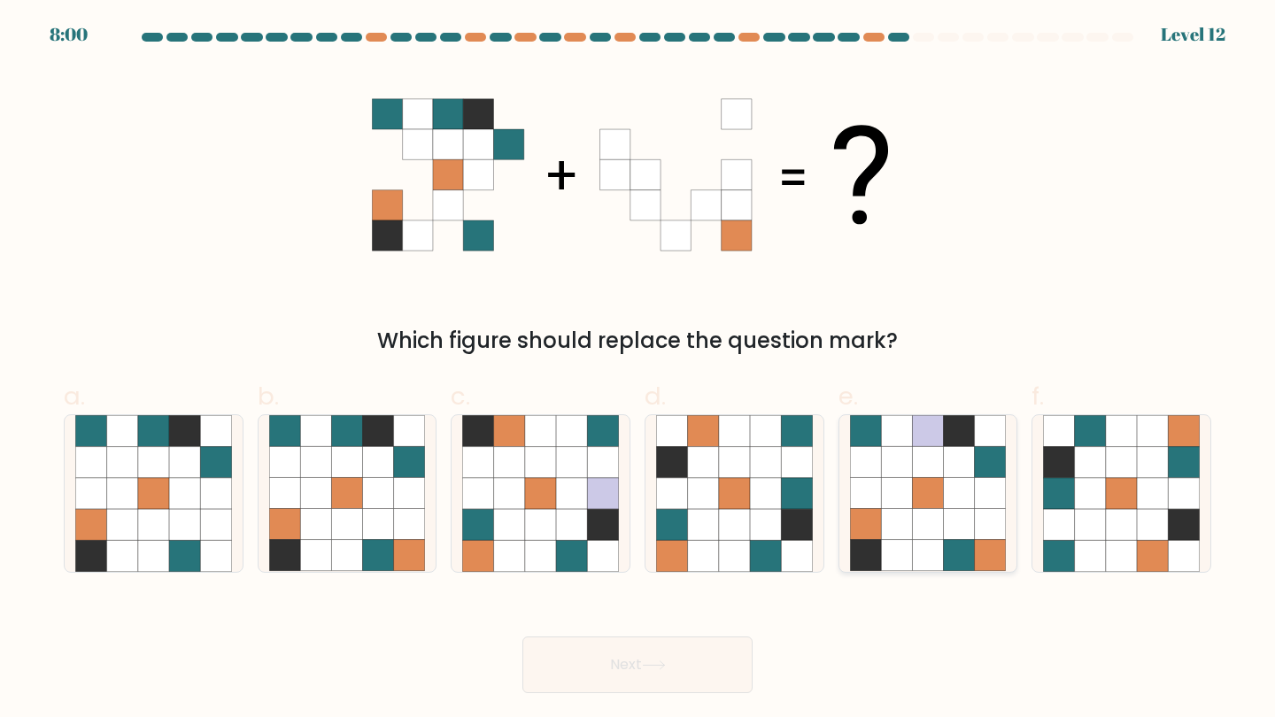
click at [927, 479] on icon at bounding box center [927, 493] width 31 height 31
click at [638, 370] on input "e." at bounding box center [637, 364] width 1 height 12
radio input "true"
click at [573, 664] on button "Next" at bounding box center [637, 664] width 230 height 57
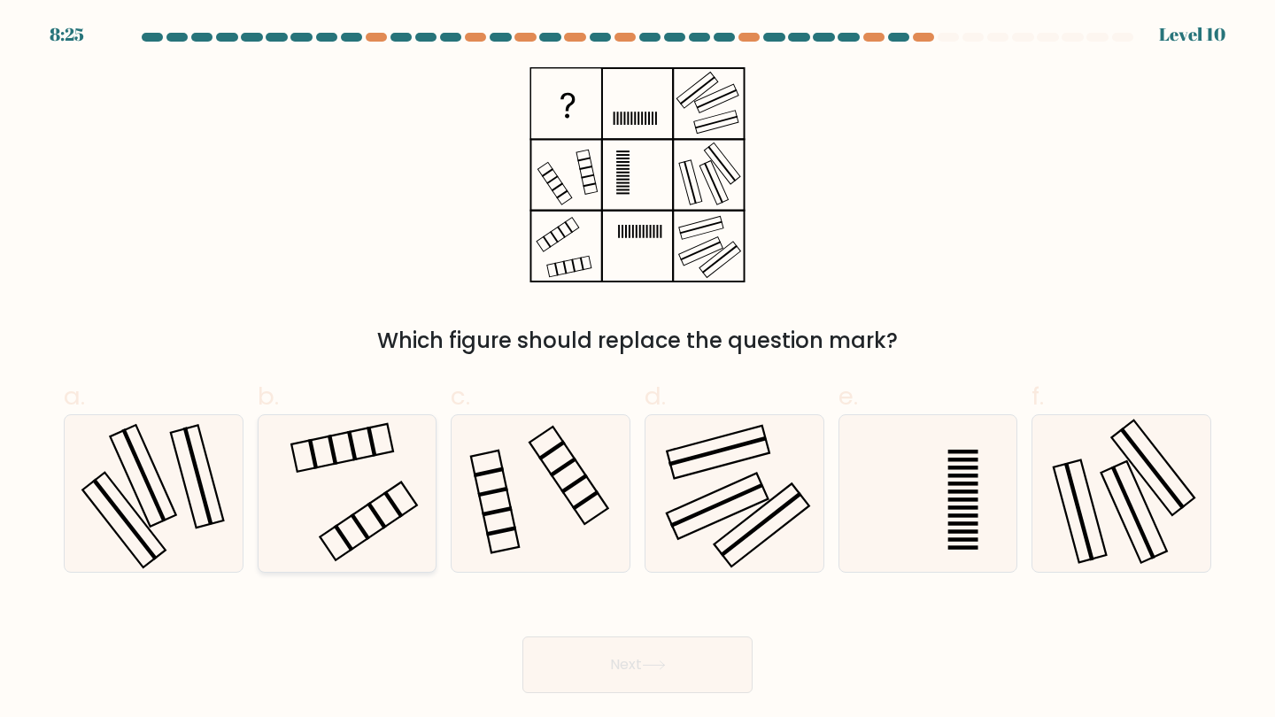
click at [315, 518] on icon at bounding box center [347, 493] width 157 height 157
click at [637, 370] on input "b." at bounding box center [637, 364] width 1 height 12
radio input "true"
click at [612, 657] on button "Next" at bounding box center [637, 664] width 230 height 57
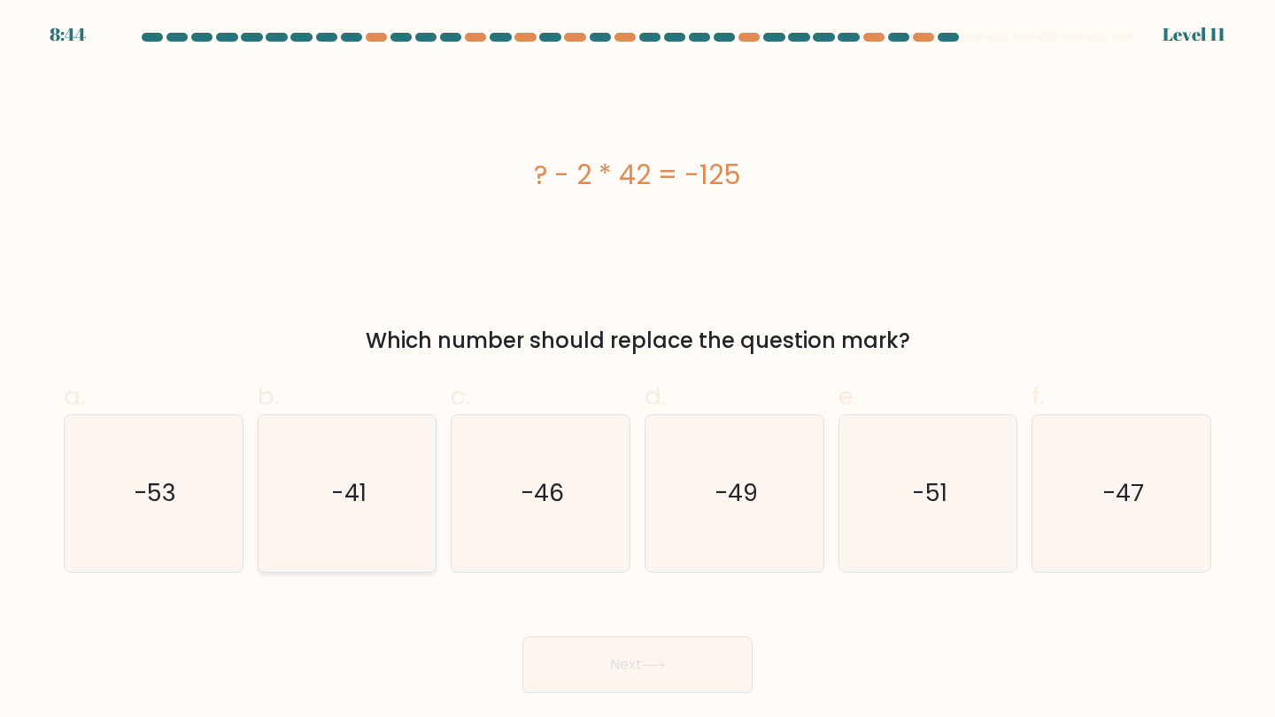
click at [286, 454] on icon "-41" at bounding box center [347, 493] width 157 height 157
click at [637, 370] on input "b. -41" at bounding box center [637, 364] width 1 height 12
radio input "true"
click at [579, 666] on button "Next" at bounding box center [637, 664] width 230 height 57
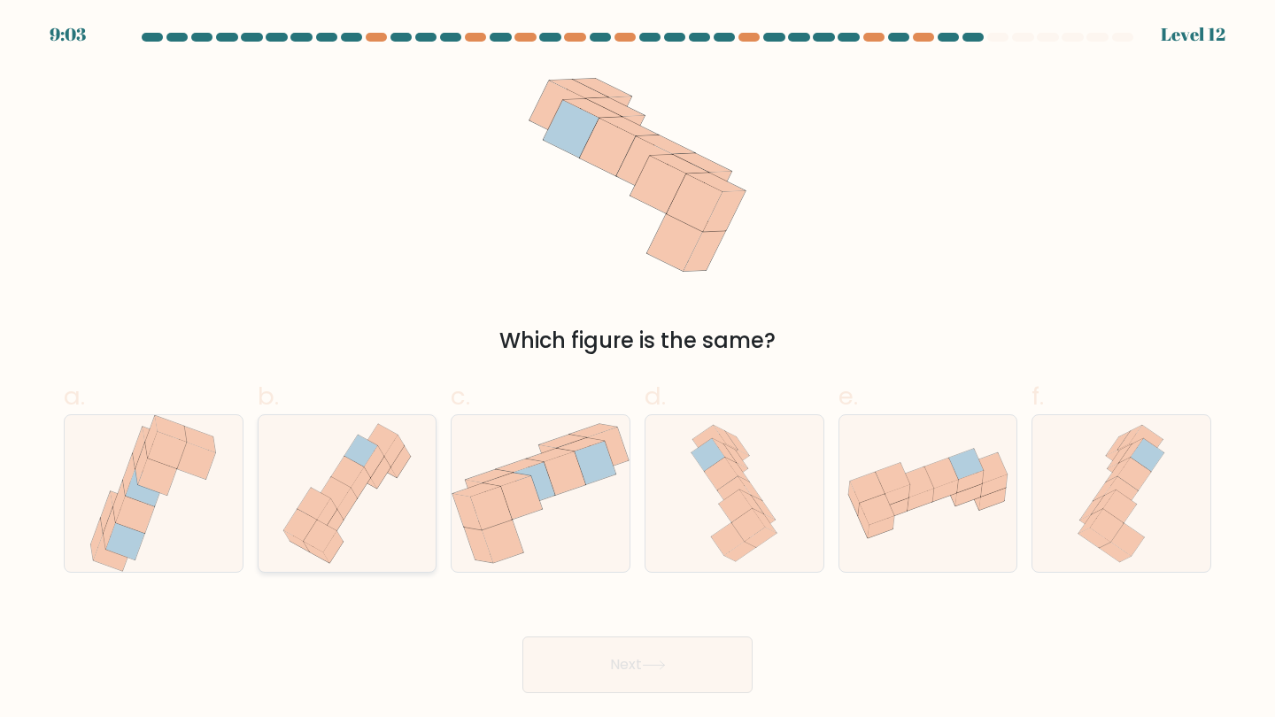
click at [289, 513] on icon at bounding box center [347, 493] width 148 height 157
click at [637, 370] on input "b." at bounding box center [637, 364] width 1 height 12
radio input "true"
click at [578, 686] on button "Next" at bounding box center [637, 664] width 230 height 57
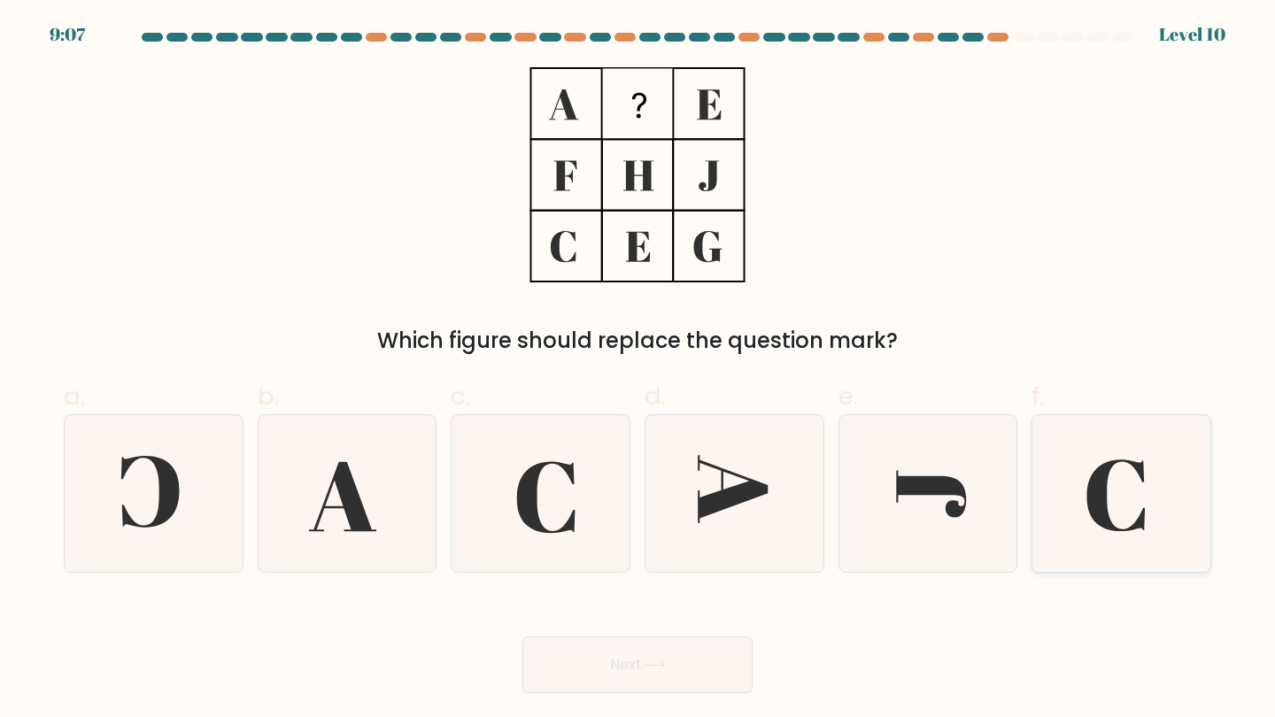
click at [1068, 519] on icon at bounding box center [1121, 493] width 157 height 157
click at [638, 370] on input "f." at bounding box center [637, 364] width 1 height 12
radio input "true"
click at [699, 689] on button "Next" at bounding box center [637, 664] width 230 height 57
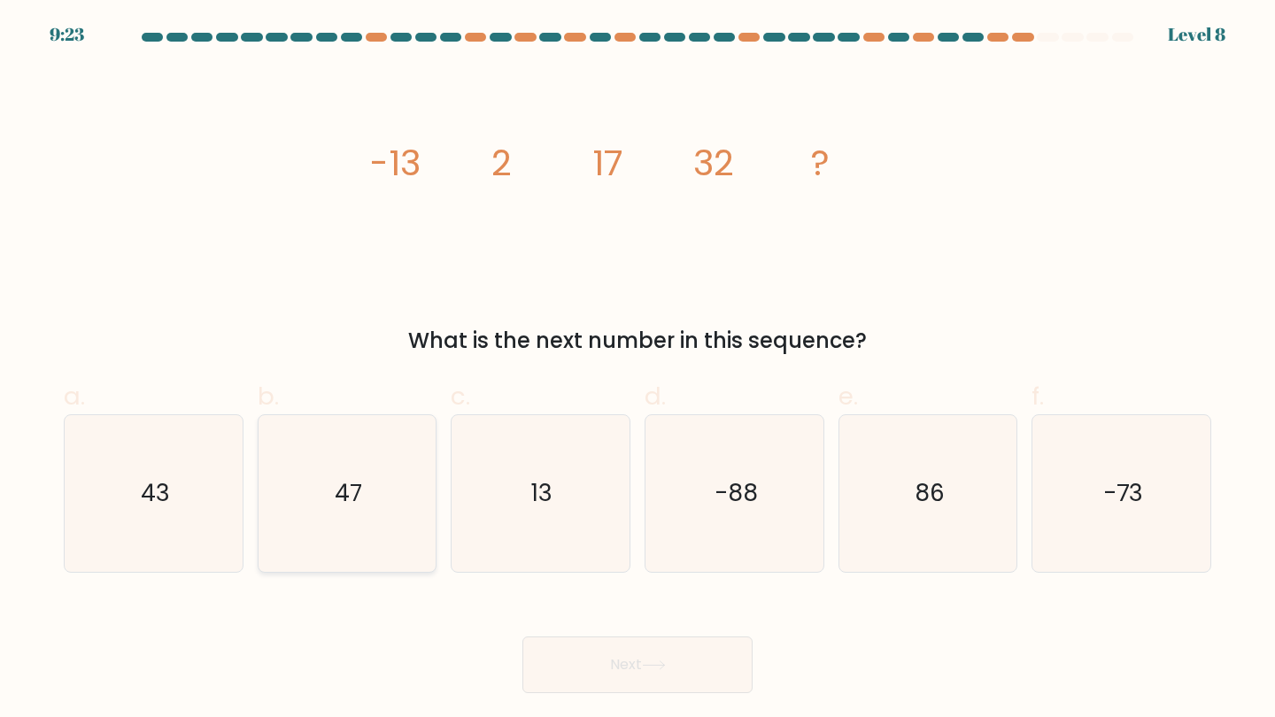
drag, startPoint x: 352, startPoint y: 527, endPoint x: 358, endPoint y: 539, distance: 13.5
click at [352, 527] on icon "47" at bounding box center [347, 493] width 157 height 157
click at [637, 370] on input "b. 47" at bounding box center [637, 364] width 1 height 12
radio input "true"
click at [620, 675] on button "Next" at bounding box center [637, 664] width 230 height 57
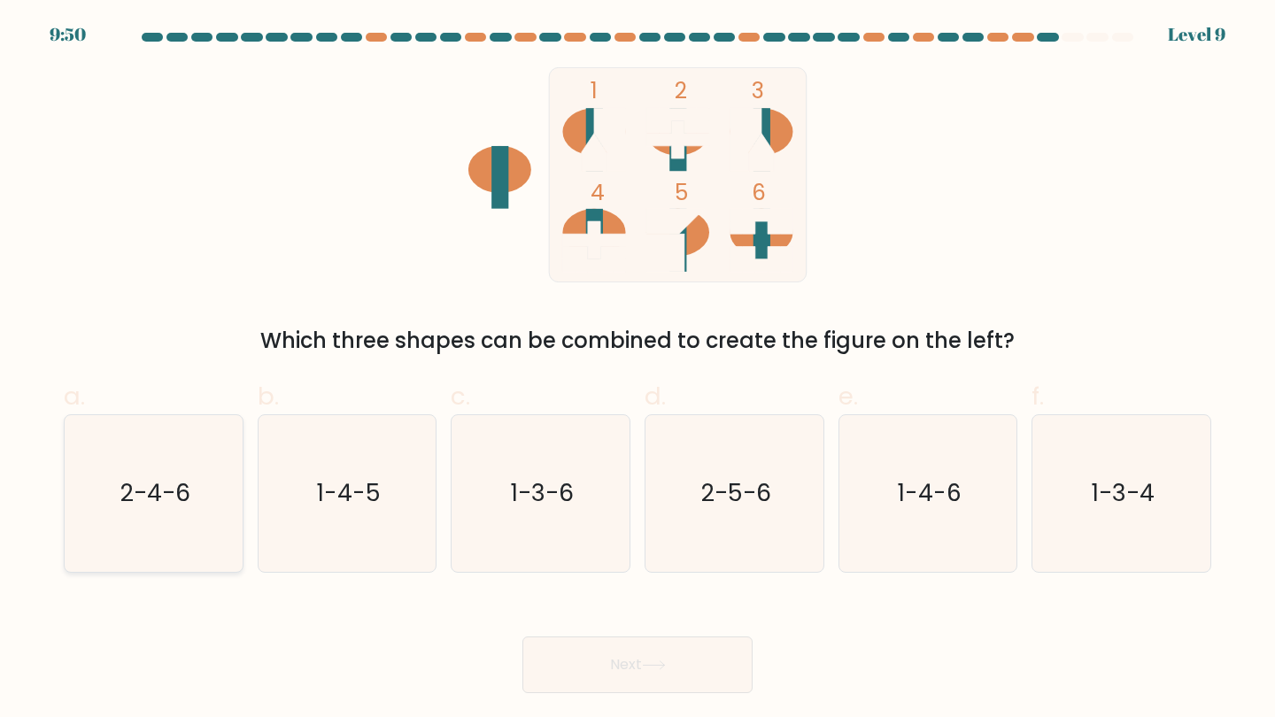
click at [115, 476] on icon "2-4-6" at bounding box center [153, 493] width 157 height 157
click at [637, 370] on input "a. 2-4-6" at bounding box center [637, 364] width 1 height 12
radio input "true"
click at [566, 662] on button "Next" at bounding box center [637, 664] width 230 height 57
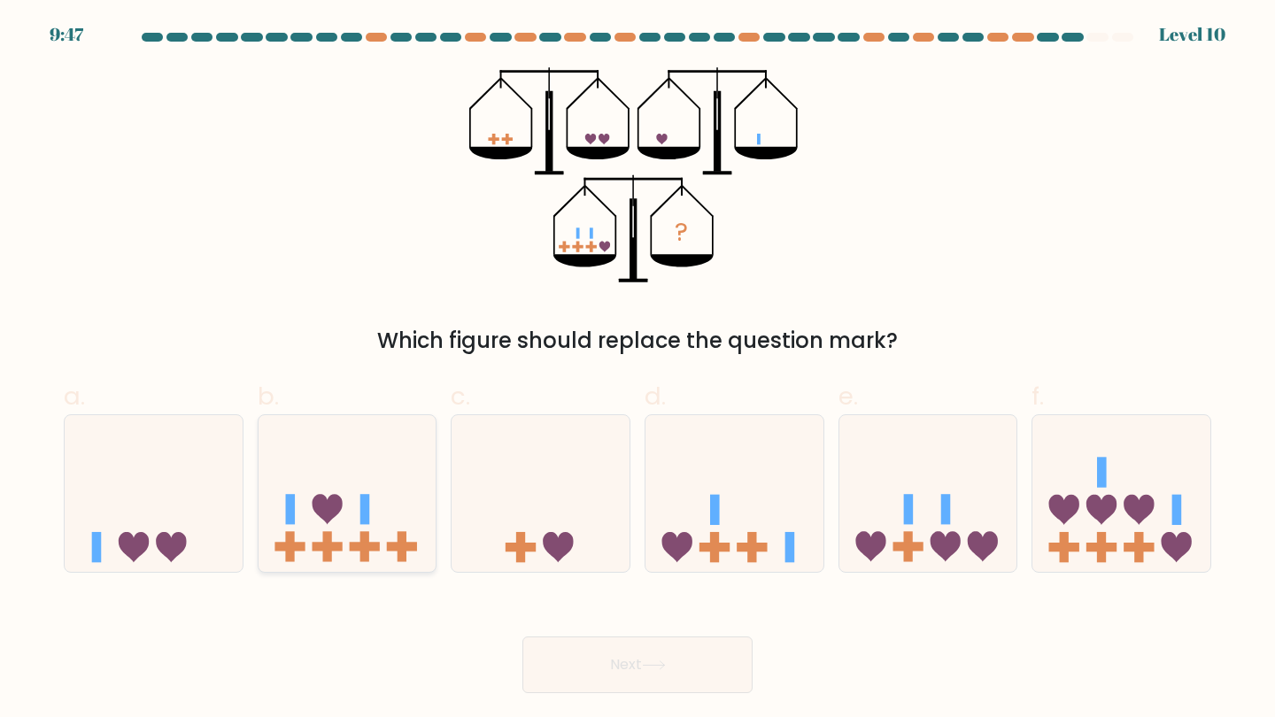
click at [427, 542] on icon at bounding box center [347, 493] width 178 height 147
click at [637, 370] on input "b." at bounding box center [637, 364] width 1 height 12
radio input "true"
click at [589, 653] on button "Next" at bounding box center [637, 664] width 230 height 57
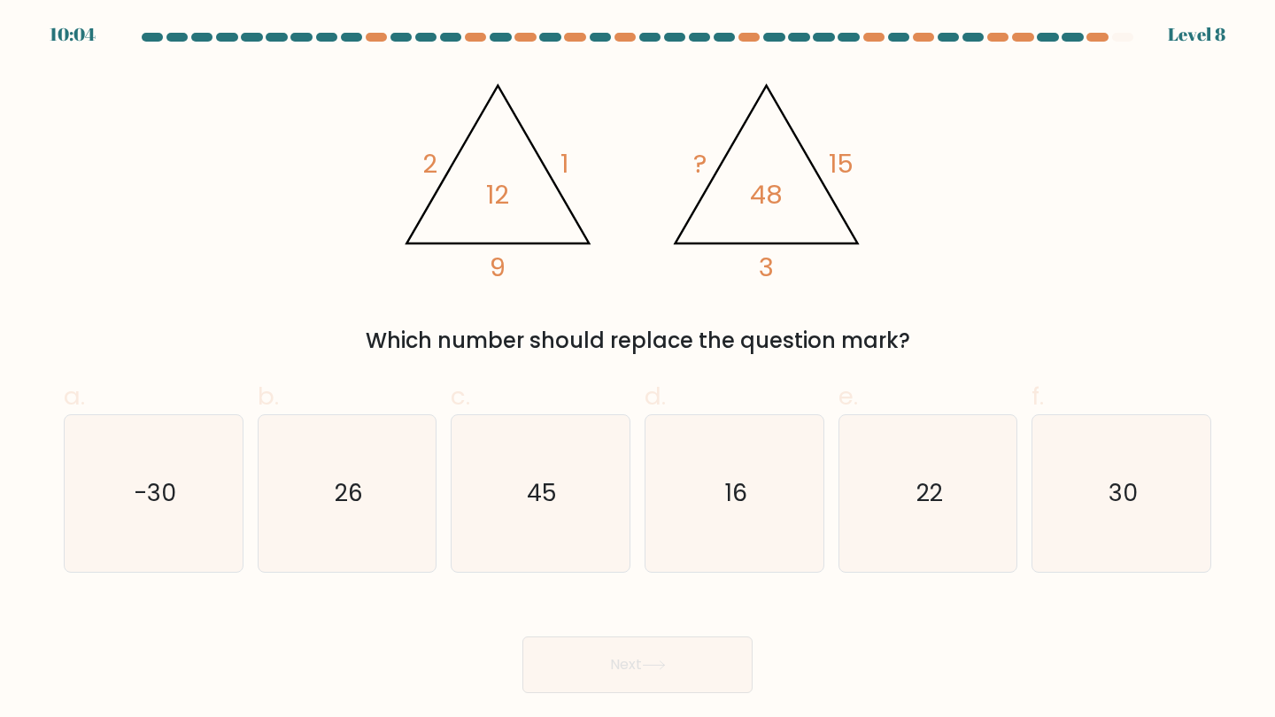
drag, startPoint x: 1105, startPoint y: 496, endPoint x: 832, endPoint y: 574, distance: 283.5
click at [1105, 497] on icon "30" at bounding box center [1121, 493] width 157 height 157
click at [638, 370] on input "f. 30" at bounding box center [637, 364] width 1 height 12
radio input "true"
click at [612, 668] on button "Next" at bounding box center [637, 664] width 230 height 57
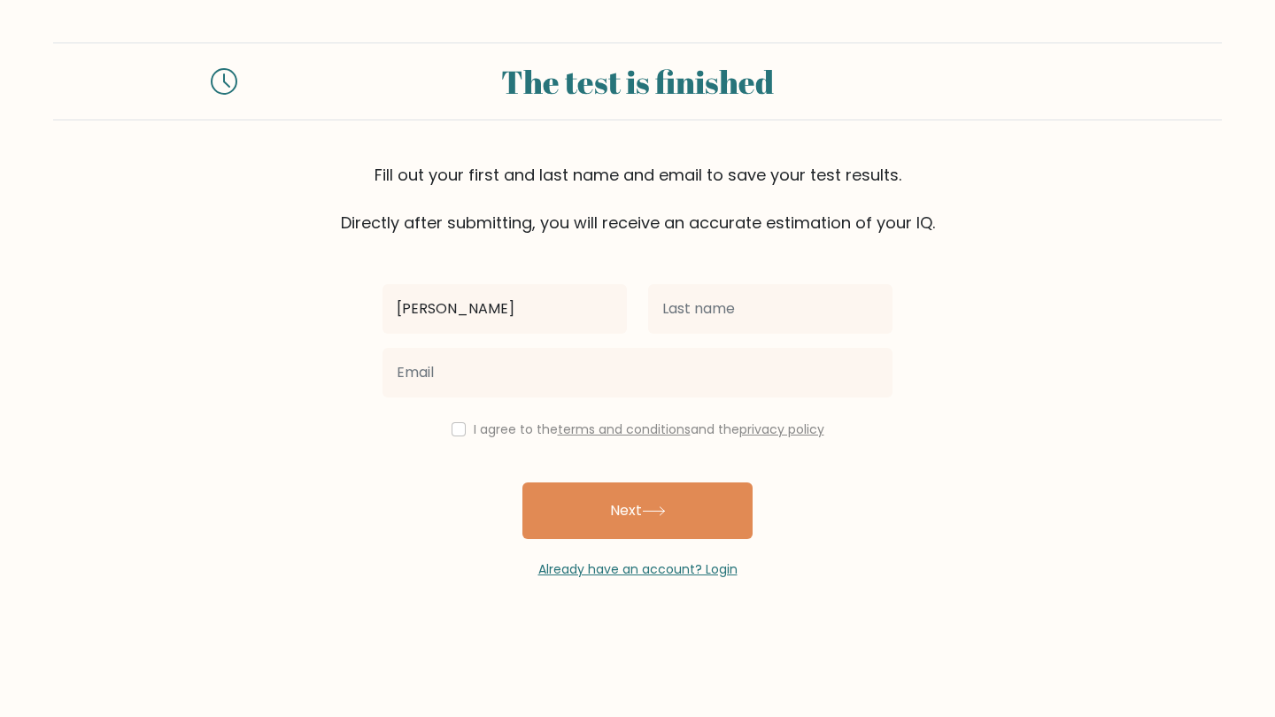
type input "[PERSON_NAME]"
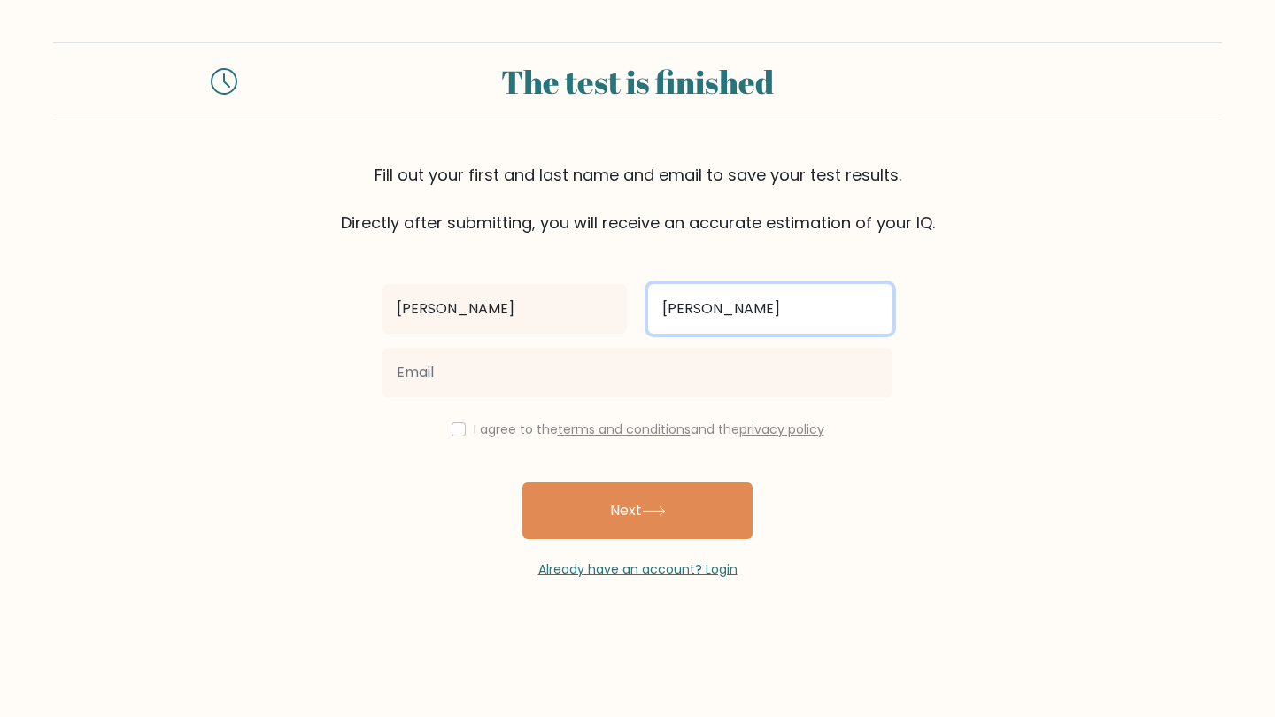
type input "[PERSON_NAME]"
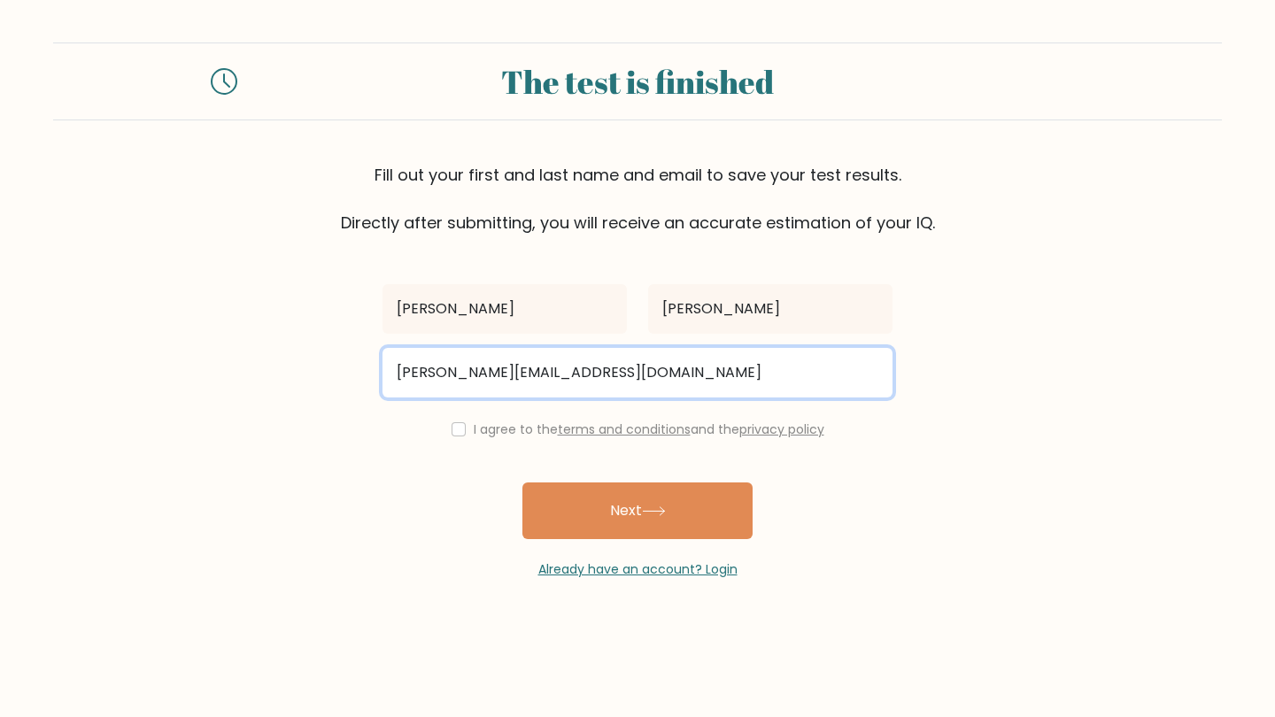
type input "ramos.markfrancis16@gmail.com"
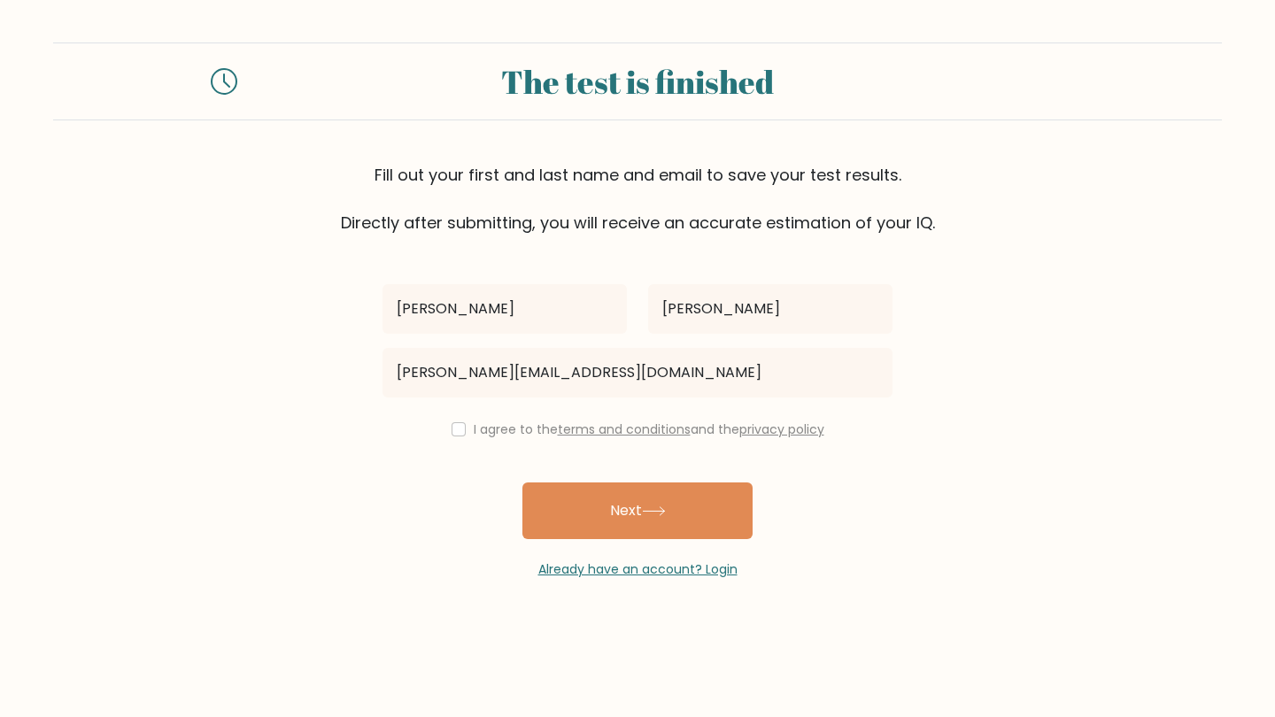
click at [459, 440] on div "I agree to the terms and conditions and the privacy policy" at bounding box center [637, 429] width 531 height 21
click at [463, 437] on div "I agree to the terms and conditions and the privacy policy" at bounding box center [637, 429] width 531 height 21
click at [457, 431] on input "checkbox" at bounding box center [458, 429] width 14 height 14
checkbox input "true"
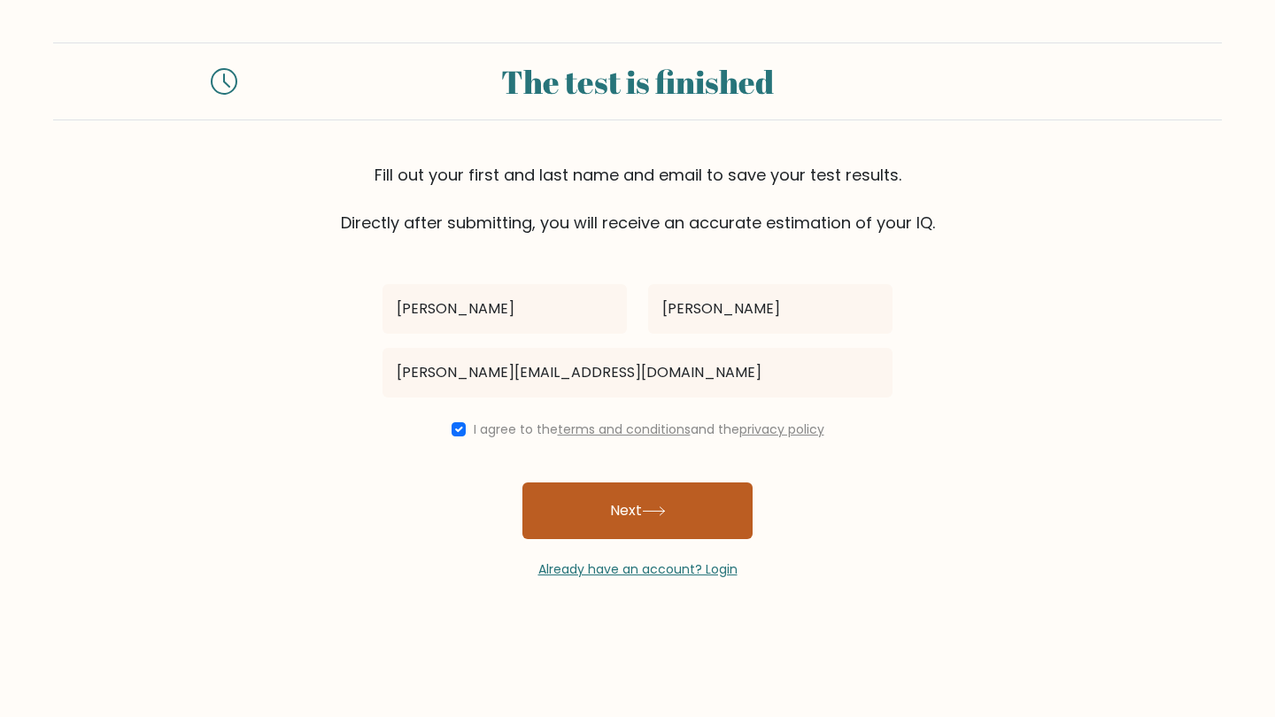
click at [559, 490] on button "Next" at bounding box center [637, 510] width 230 height 57
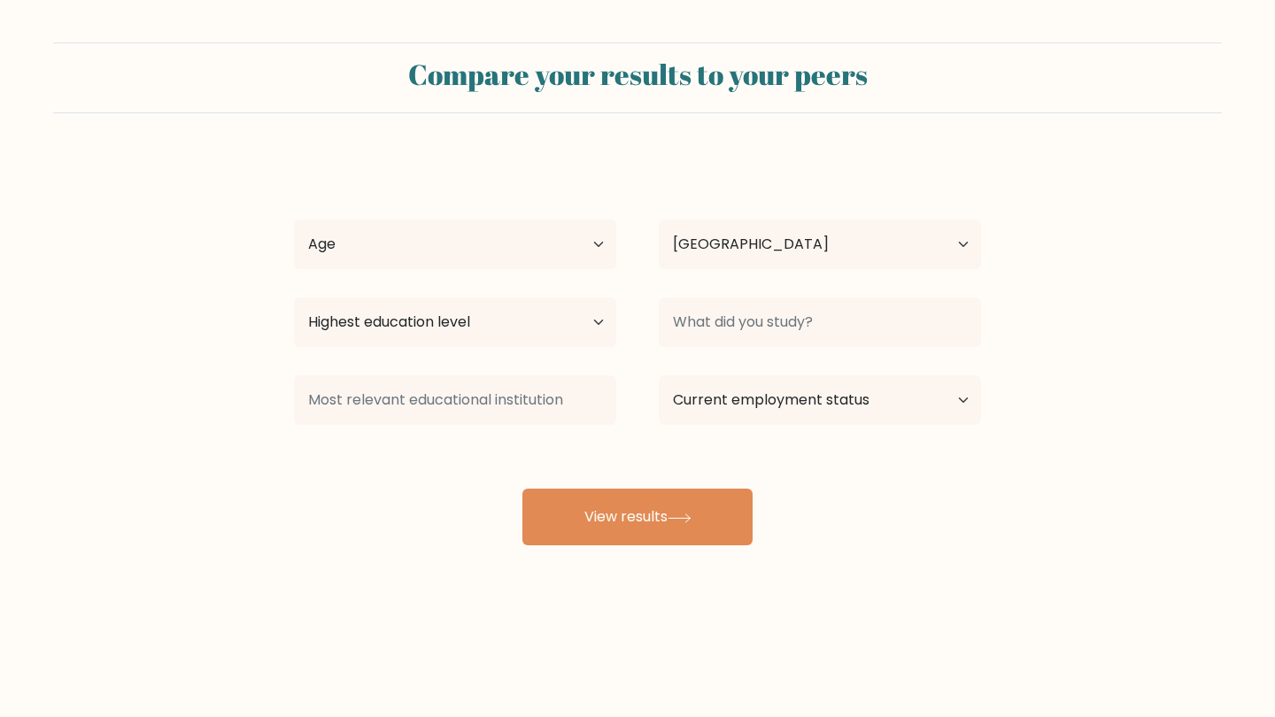
select select "PH"
select select "25_34"
select select "bachelors_degree"
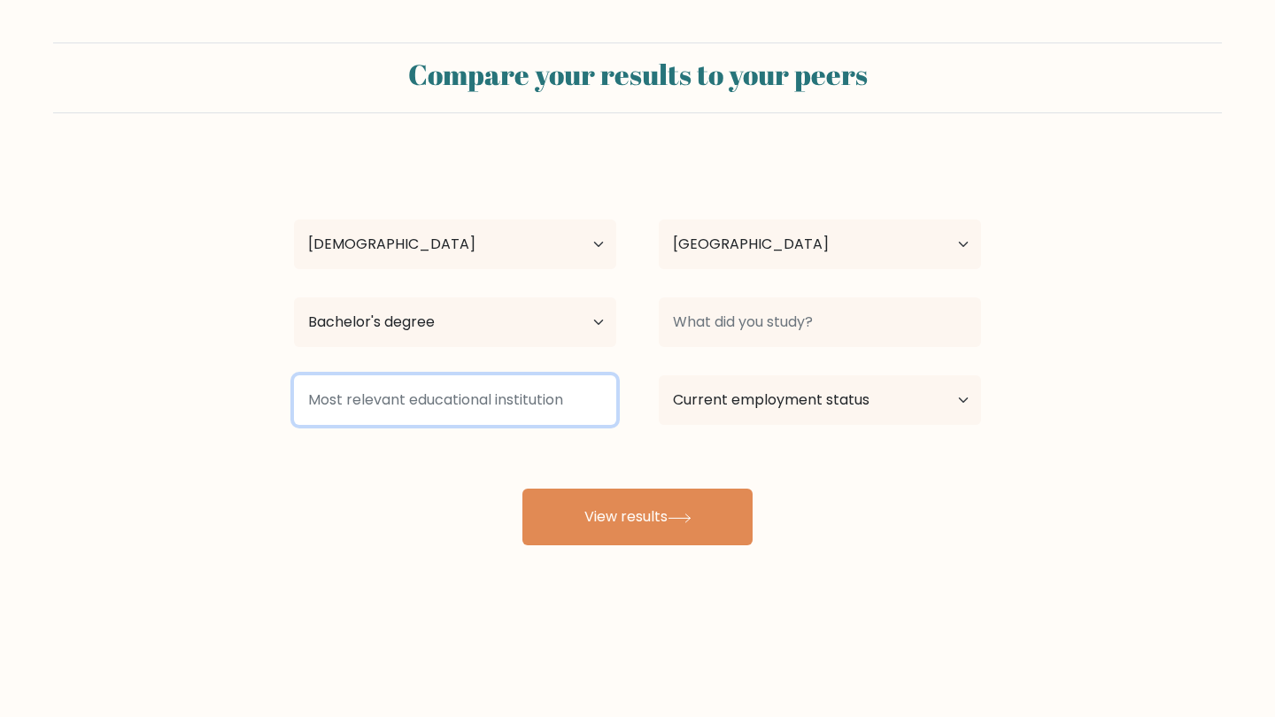
click at [488, 409] on input at bounding box center [455, 400] width 322 height 50
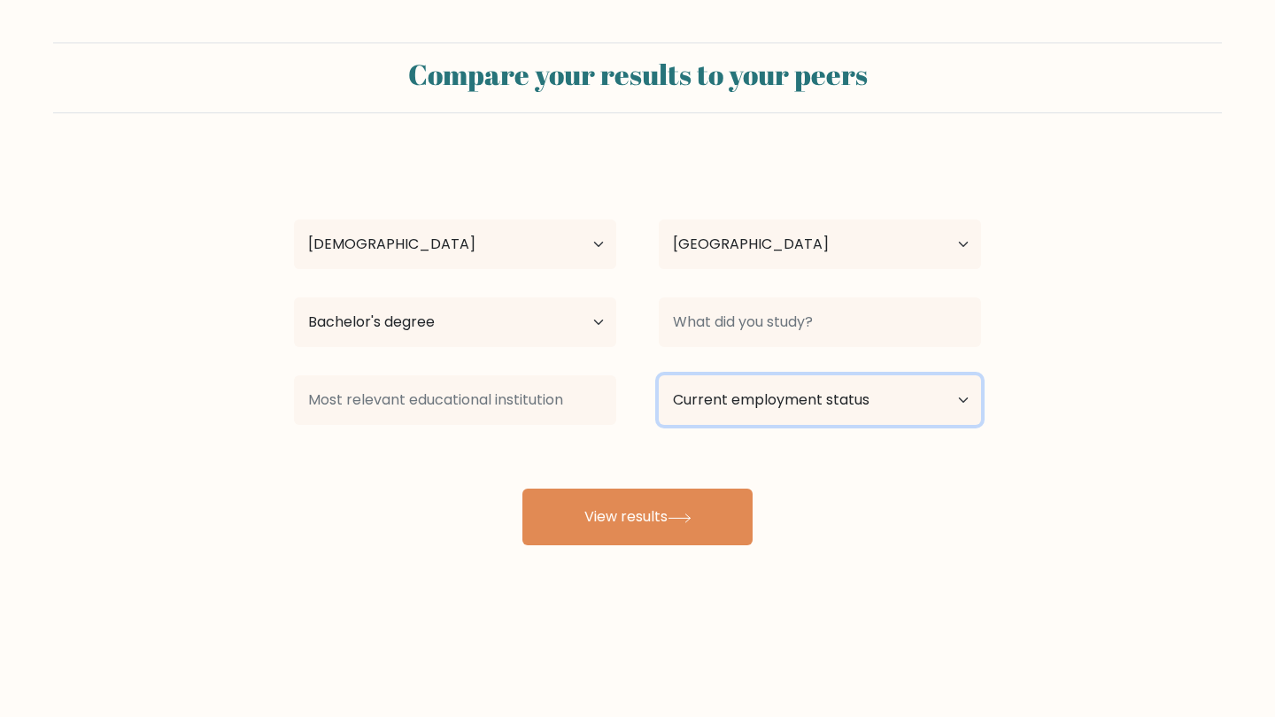
select select "employed"
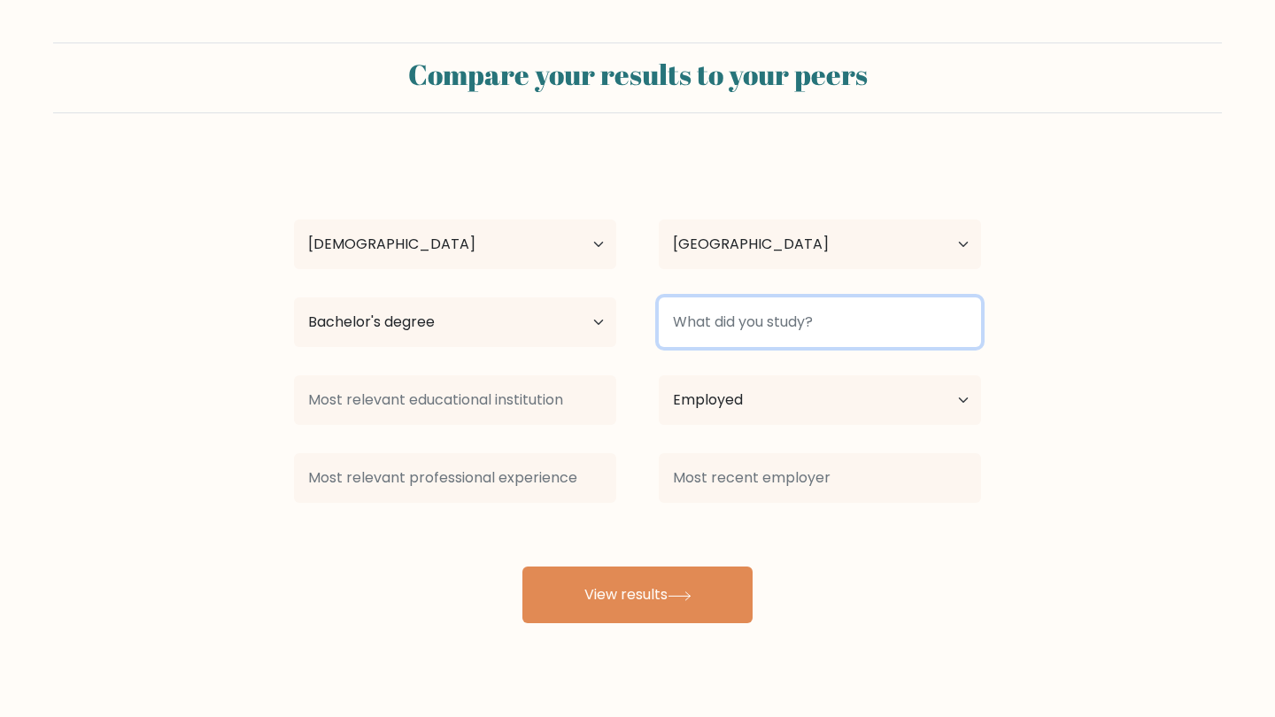
click at [726, 333] on input at bounding box center [820, 322] width 322 height 50
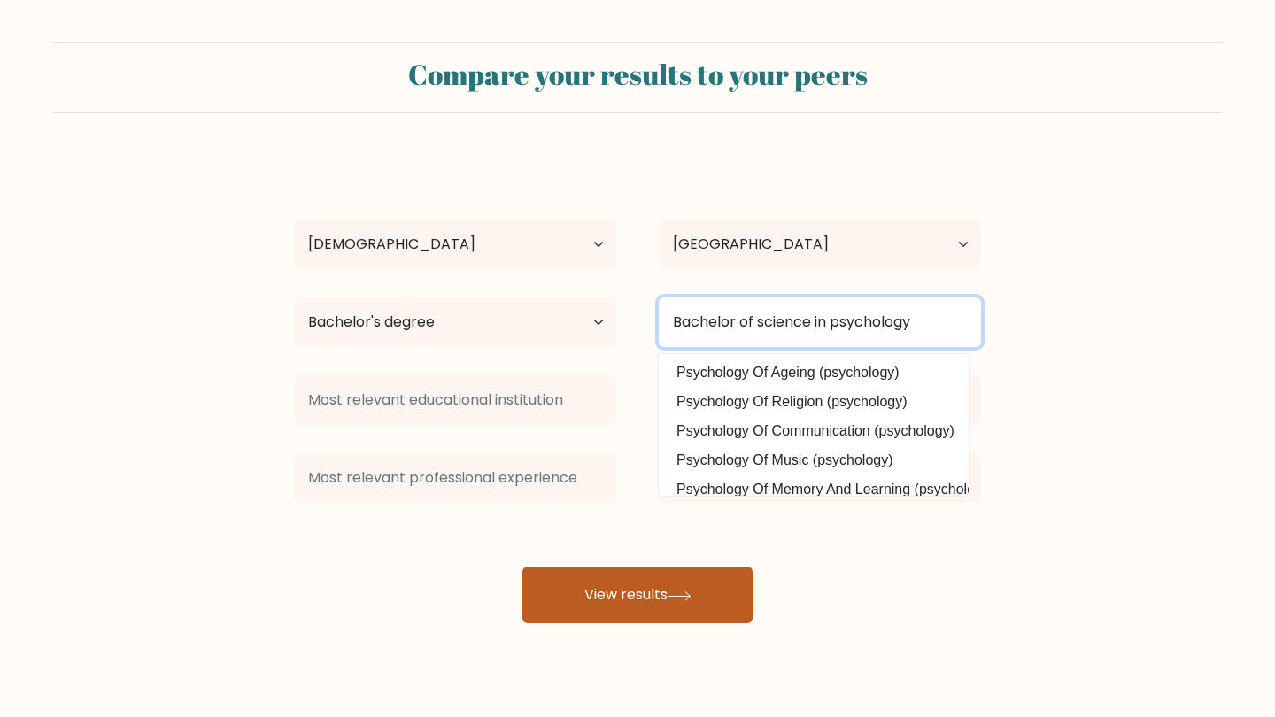
type input "Bachelor of science in psychology"
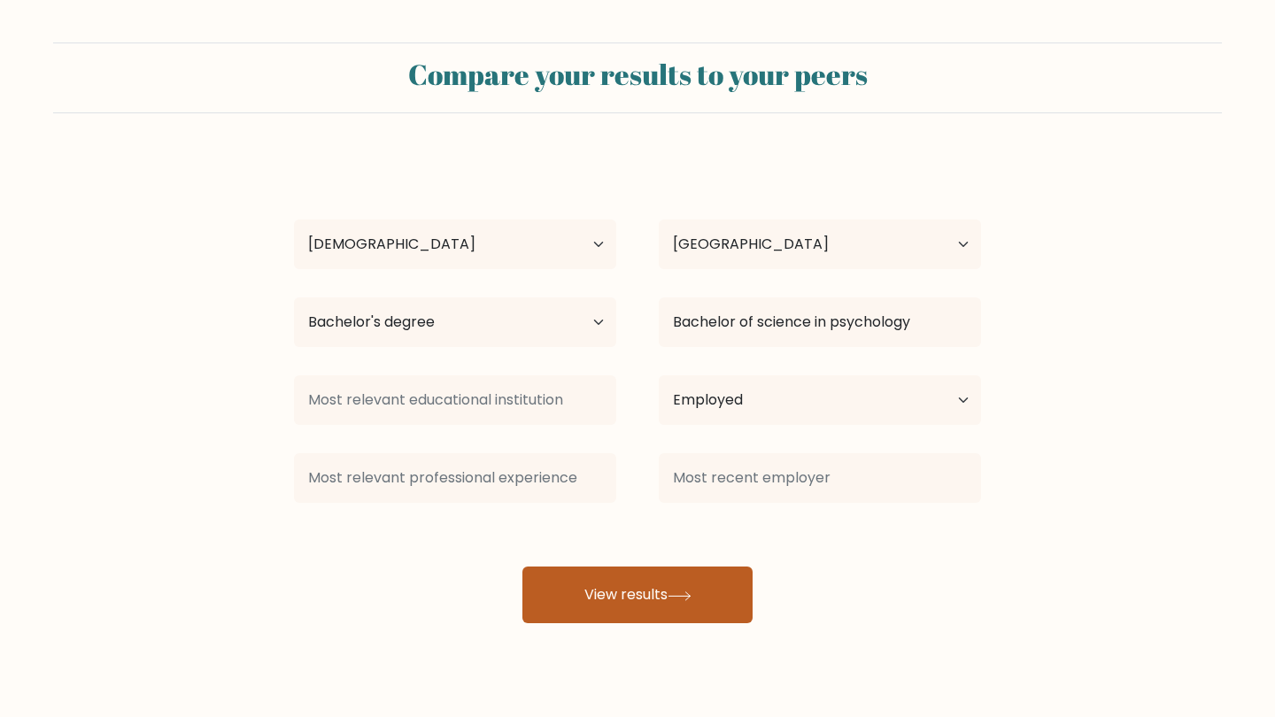
click at [594, 612] on button "View results" at bounding box center [637, 595] width 230 height 57
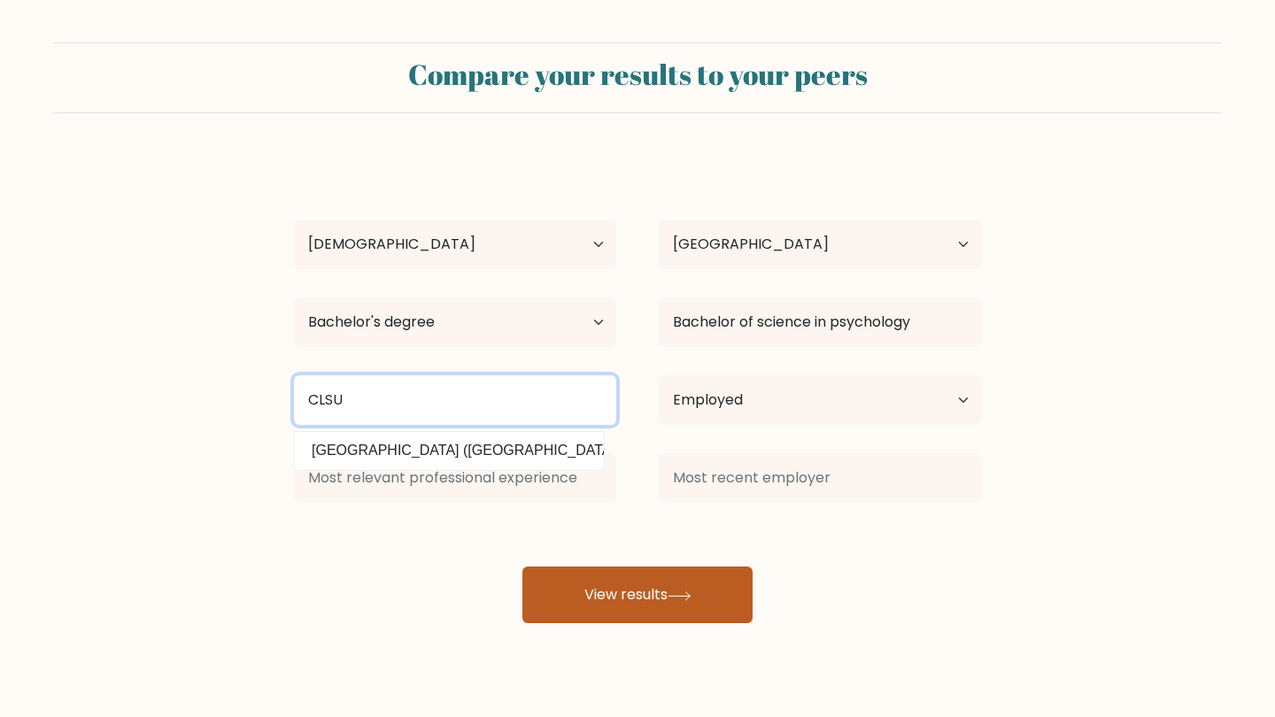
type input "CLSU"
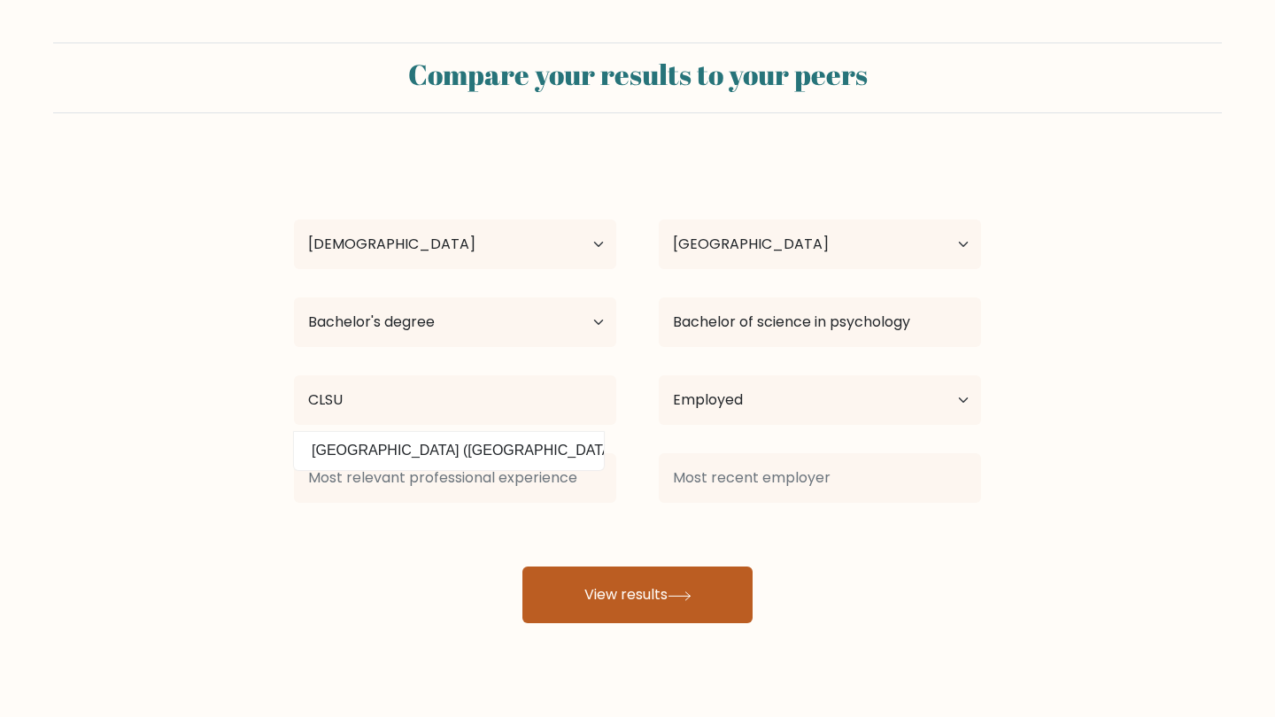
click at [603, 600] on button "View results" at bounding box center [637, 595] width 230 height 57
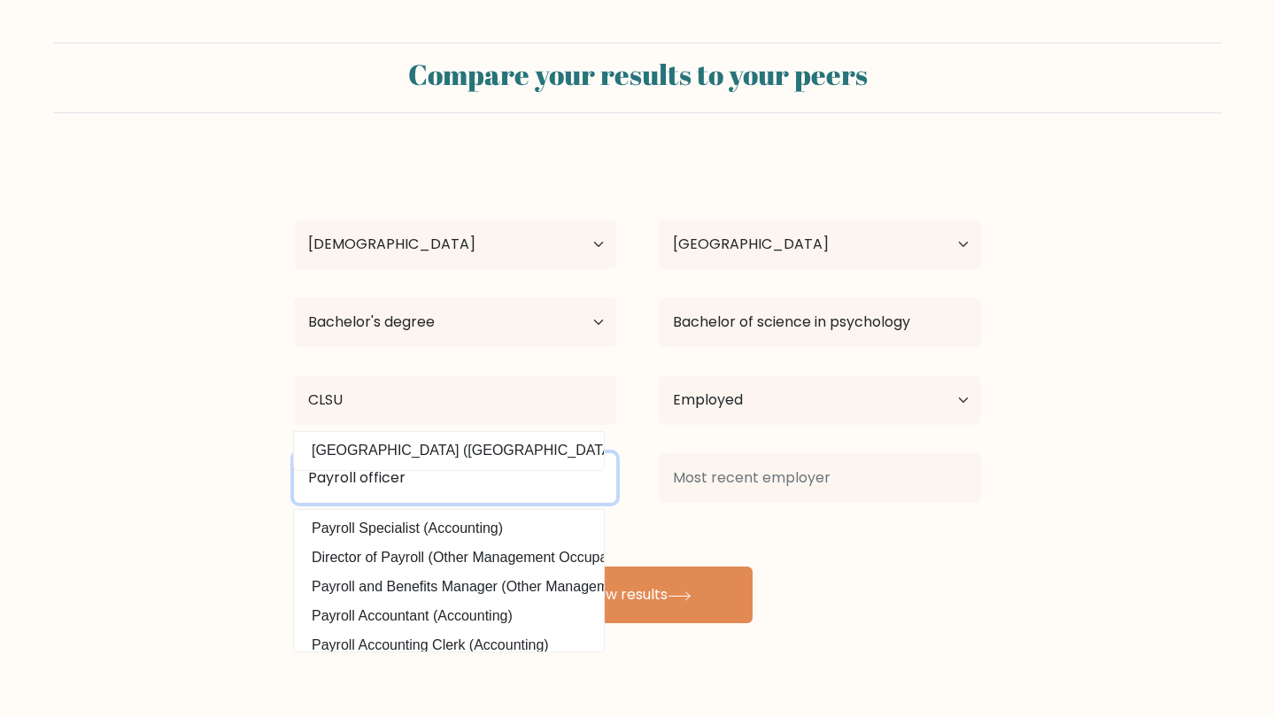
type input "Payroll officer"
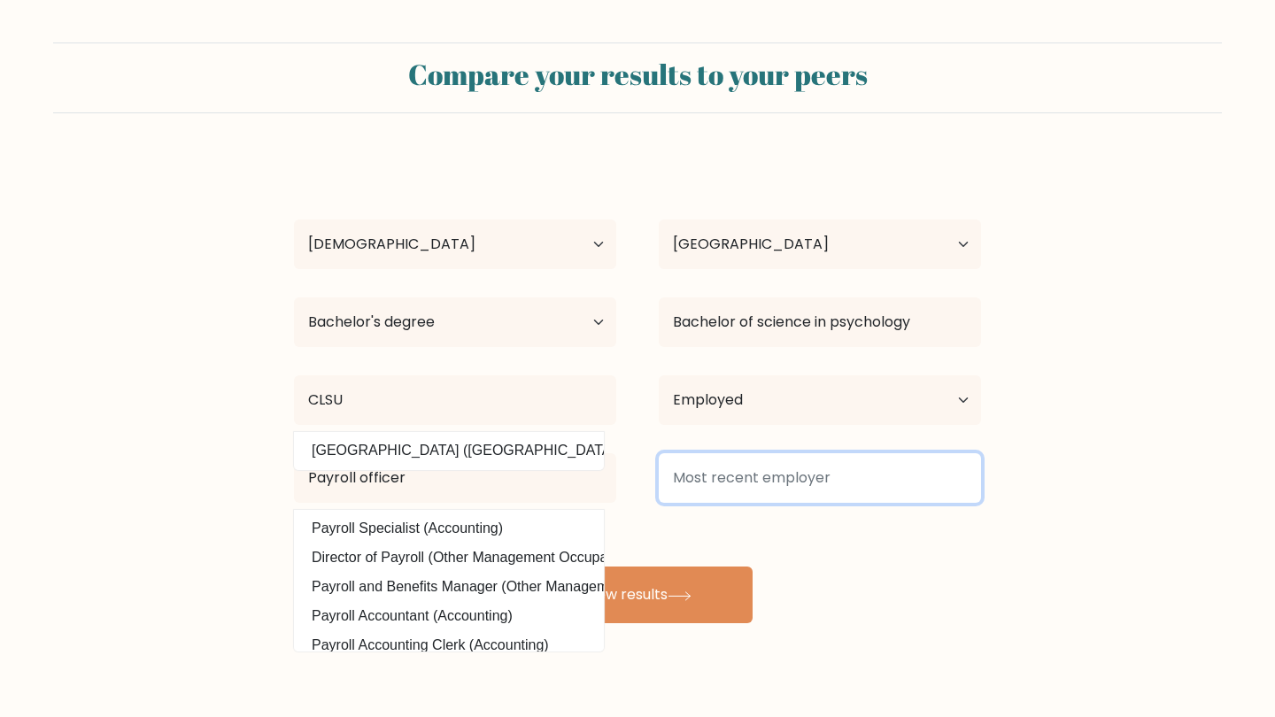
click at [819, 482] on input at bounding box center [820, 478] width 322 height 50
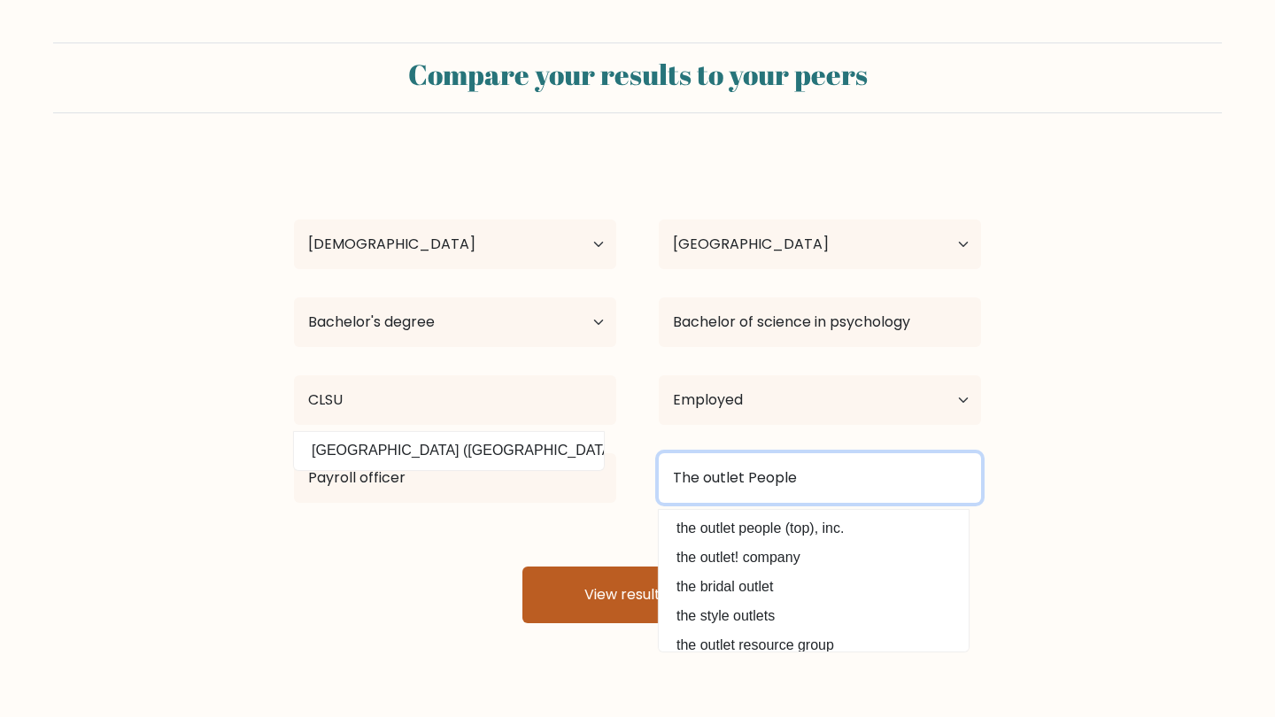
type input "The outlet People"
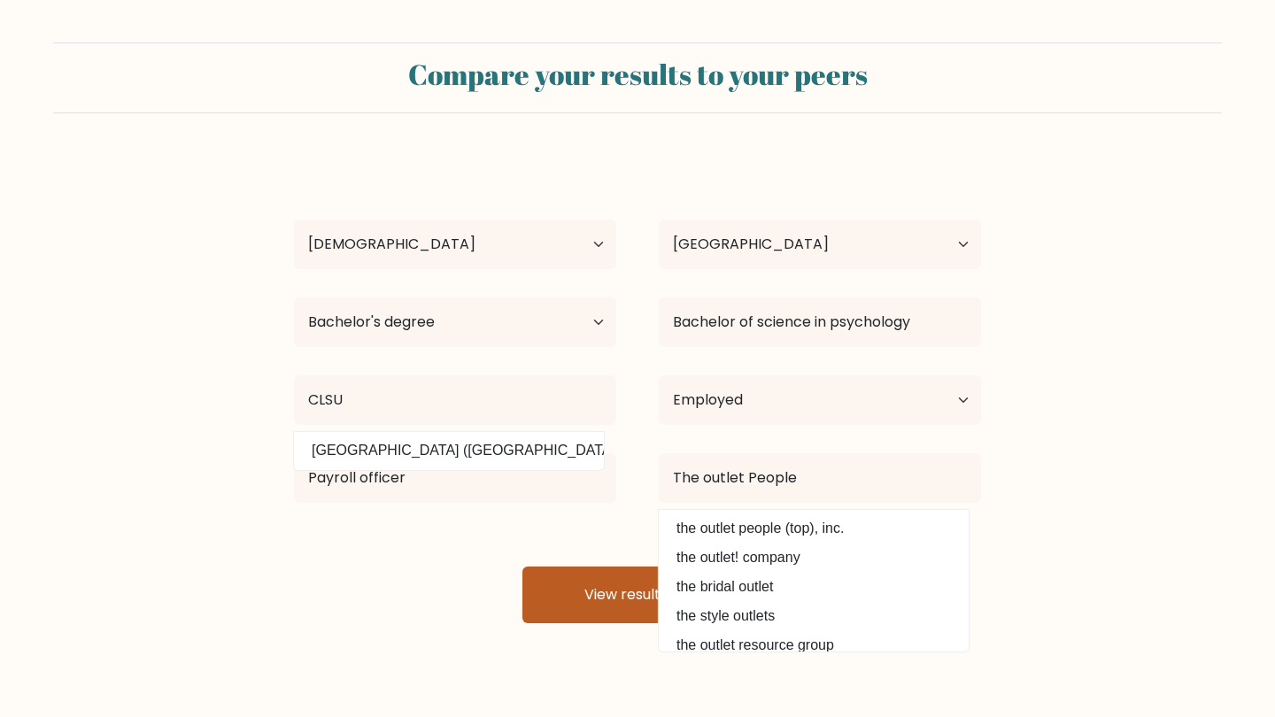
click at [649, 618] on button "View results" at bounding box center [637, 595] width 230 height 57
